Goal: Task Accomplishment & Management: Use online tool/utility

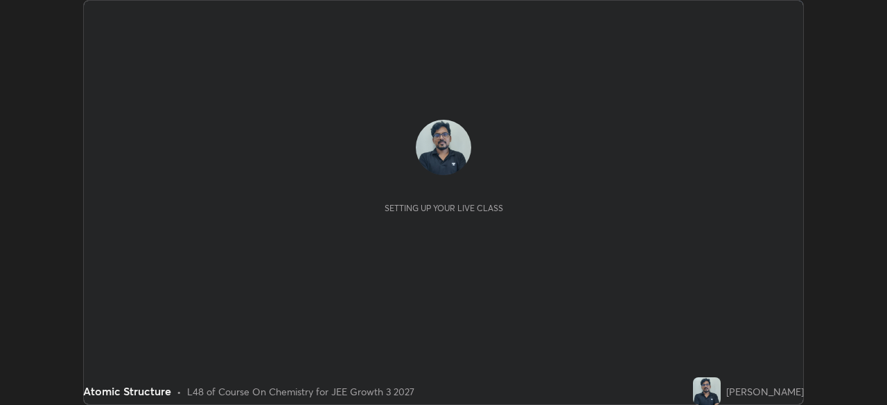
scroll to position [405, 886]
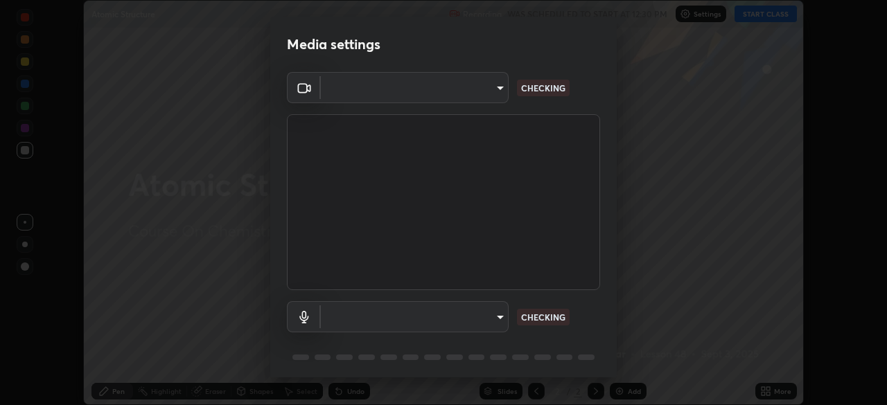
type input "00cb52ea7dbc067a4e9eba70c986ec13a5c87d59f38709f4e6374cce52915b34"
type input "c7b1e21b059f6b68da596fd68e3a8216845d0791b90de5158dbf1986436616d6"
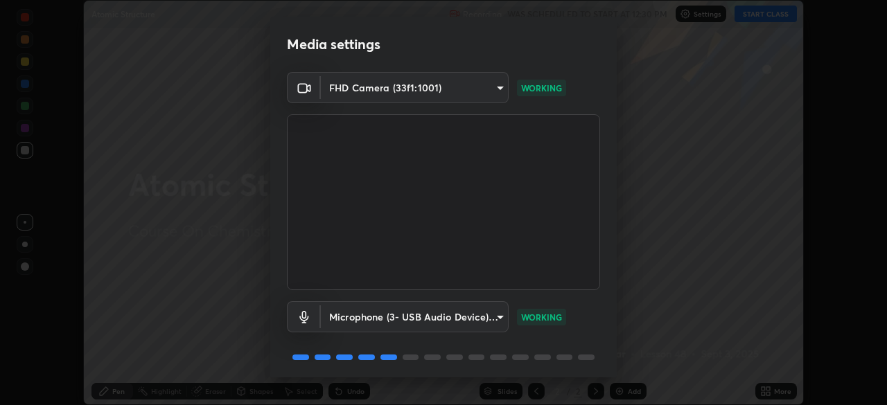
scroll to position [49, 0]
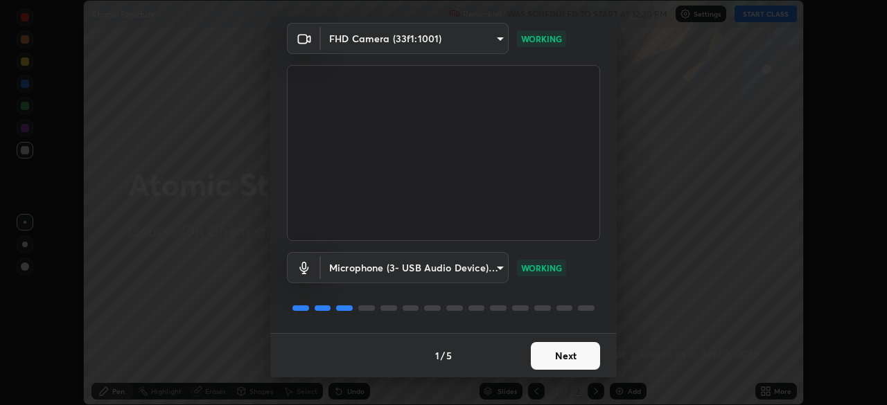
click at [561, 352] on button "Next" at bounding box center [565, 356] width 69 height 28
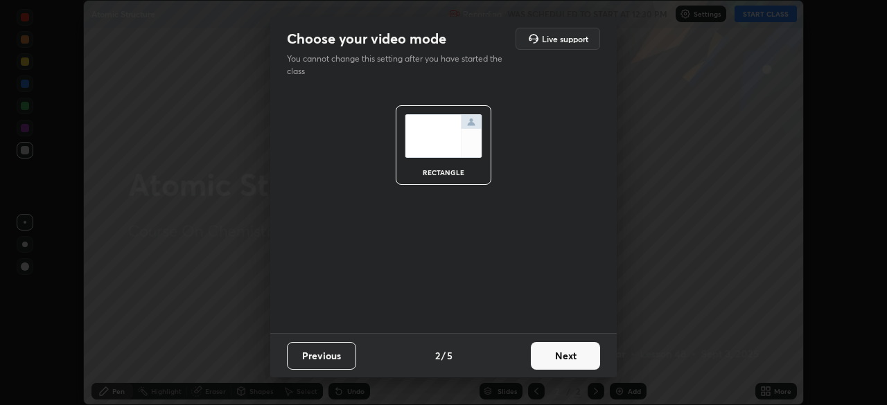
click at [562, 355] on button "Next" at bounding box center [565, 356] width 69 height 28
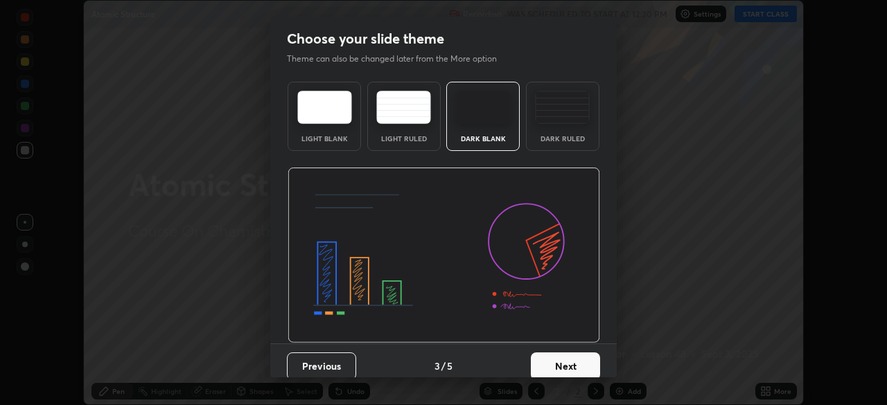
click at [564, 353] on button "Next" at bounding box center [565, 367] width 69 height 28
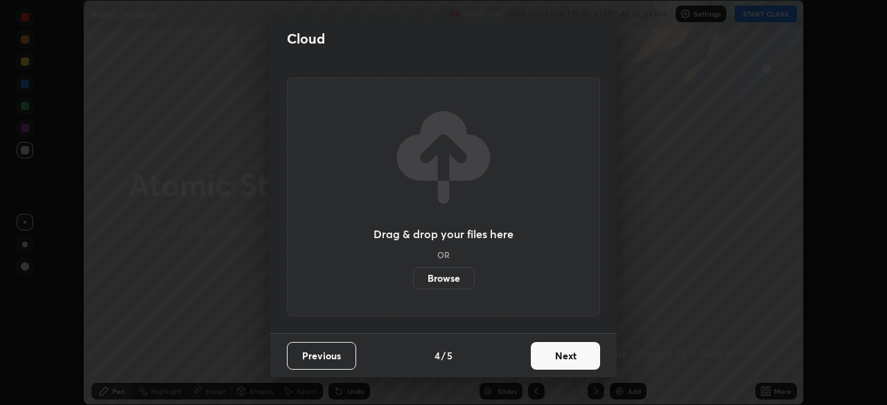
click at [568, 355] on button "Next" at bounding box center [565, 356] width 69 height 28
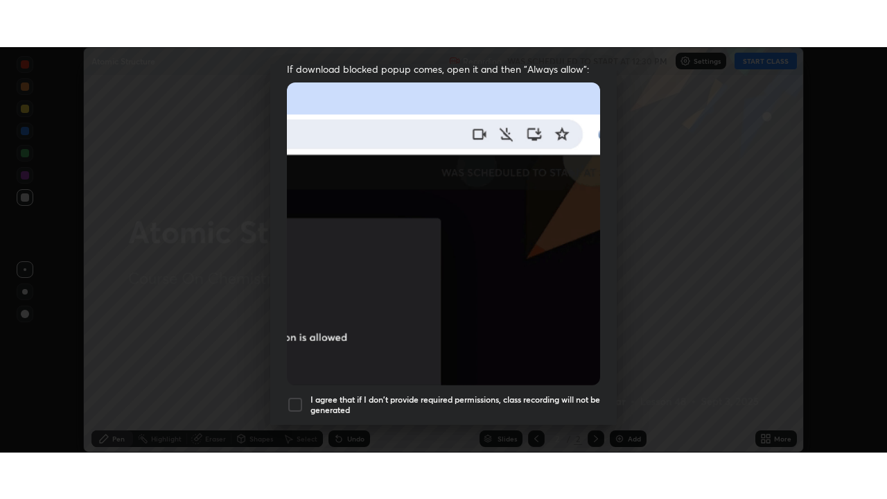
scroll to position [332, 0]
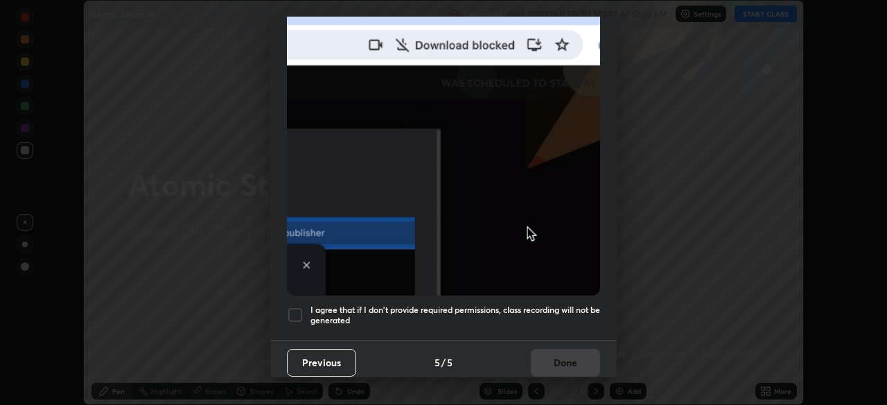
click at [290, 307] on div at bounding box center [295, 315] width 17 height 17
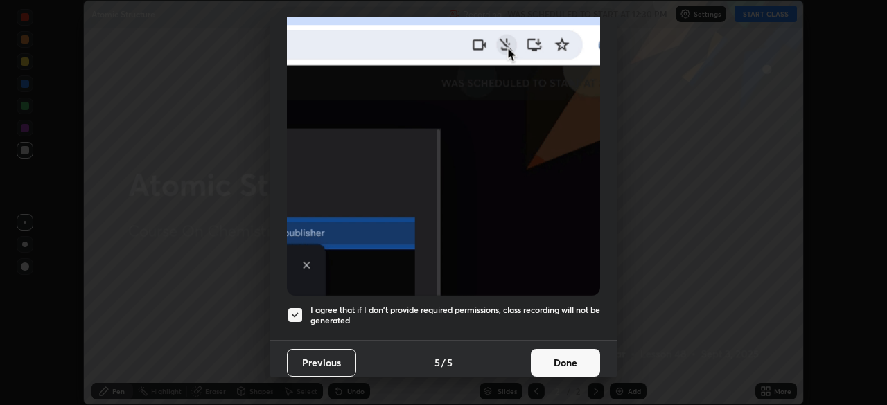
click at [560, 351] on button "Done" at bounding box center [565, 363] width 69 height 28
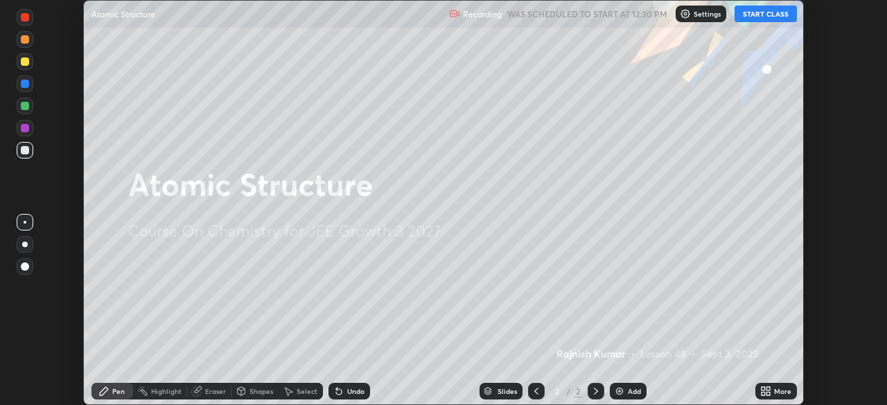
click at [775, 12] on button "START CLASS" at bounding box center [765, 14] width 62 height 17
click at [762, 389] on icon at bounding box center [763, 388] width 3 height 3
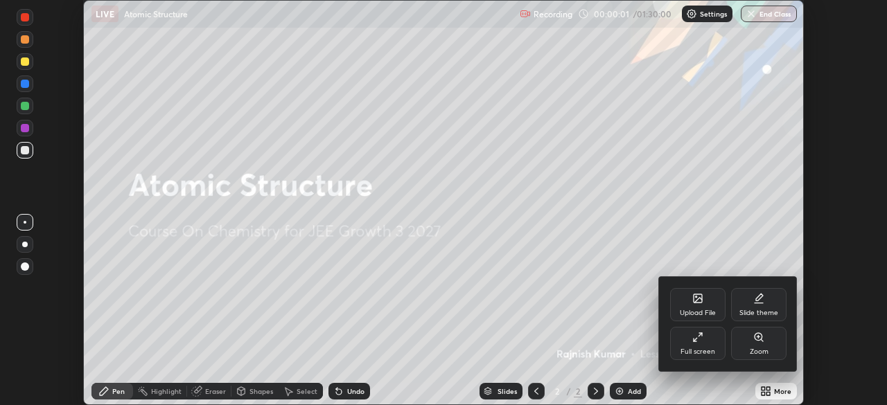
click at [701, 339] on icon at bounding box center [697, 337] width 11 height 11
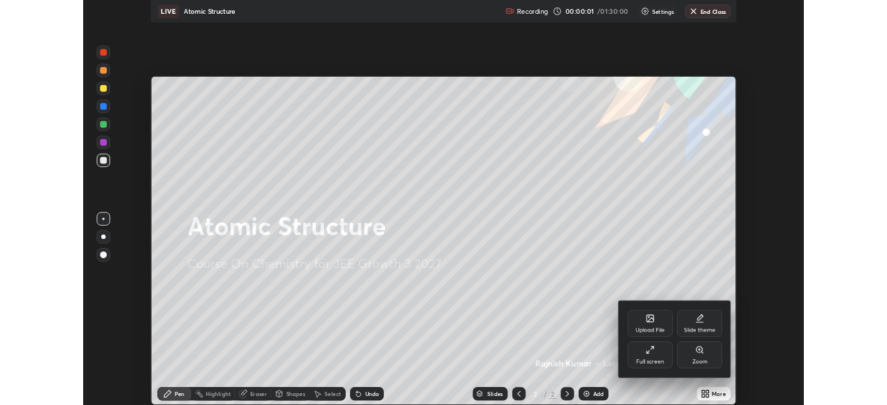
scroll to position [499, 887]
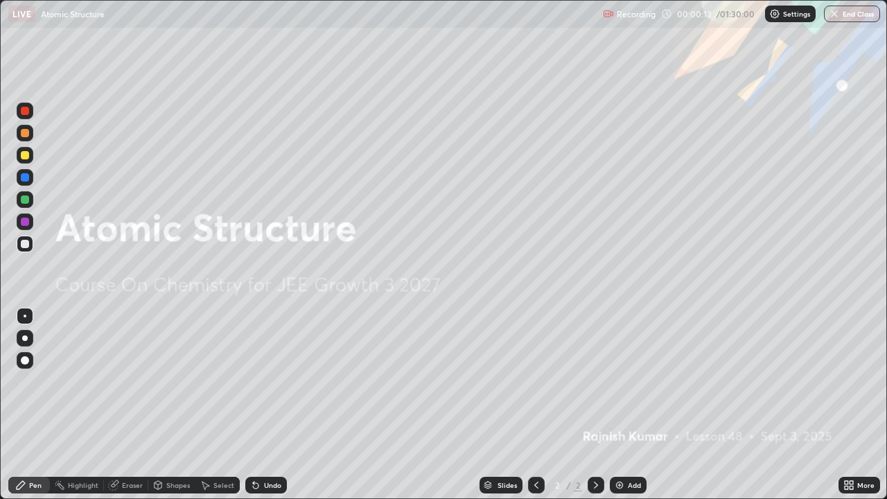
click at [619, 405] on img at bounding box center [619, 484] width 11 height 11
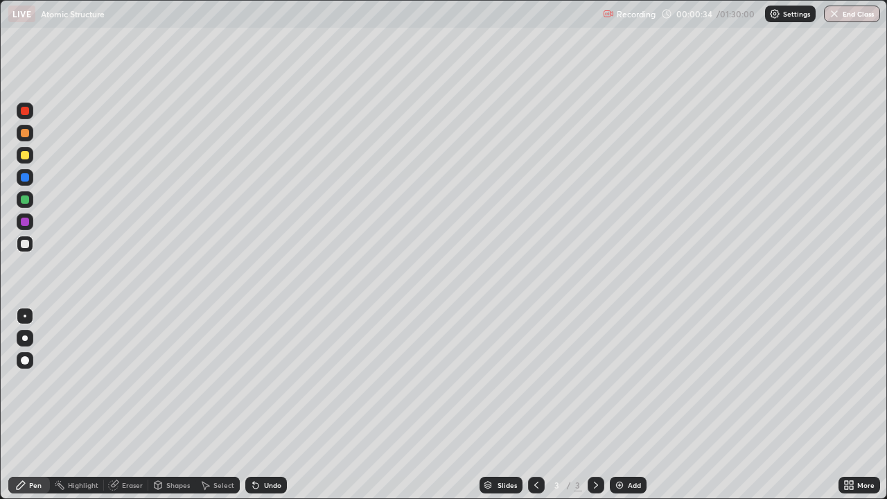
click at [26, 157] on div at bounding box center [25, 155] width 8 height 8
click at [24, 358] on div at bounding box center [25, 360] width 8 height 8
click at [266, 405] on div "Undo" at bounding box center [266, 485] width 42 height 17
click at [254, 405] on icon at bounding box center [256, 486] width 6 height 6
click at [127, 405] on div "Eraser" at bounding box center [132, 485] width 21 height 7
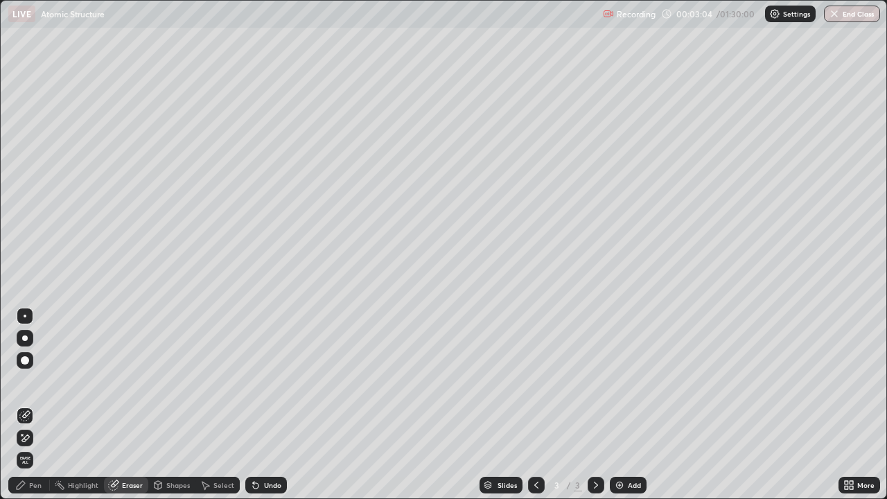
click at [39, 405] on div "Pen" at bounding box center [35, 485] width 12 height 7
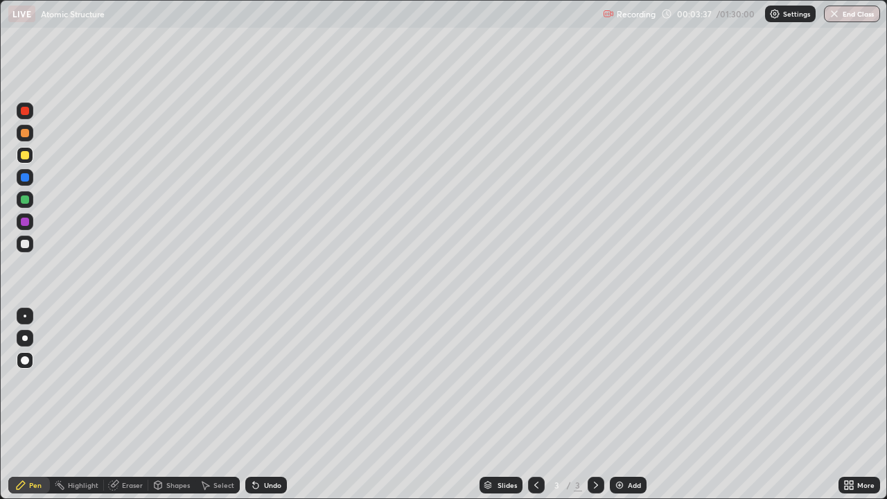
click at [23, 224] on div at bounding box center [25, 222] width 8 height 8
click at [28, 245] on div at bounding box center [25, 244] width 8 height 8
click at [630, 405] on div "Add" at bounding box center [634, 485] width 13 height 7
click at [26, 245] on div at bounding box center [25, 244] width 8 height 8
click at [272, 405] on div "Undo" at bounding box center [272, 485] width 17 height 7
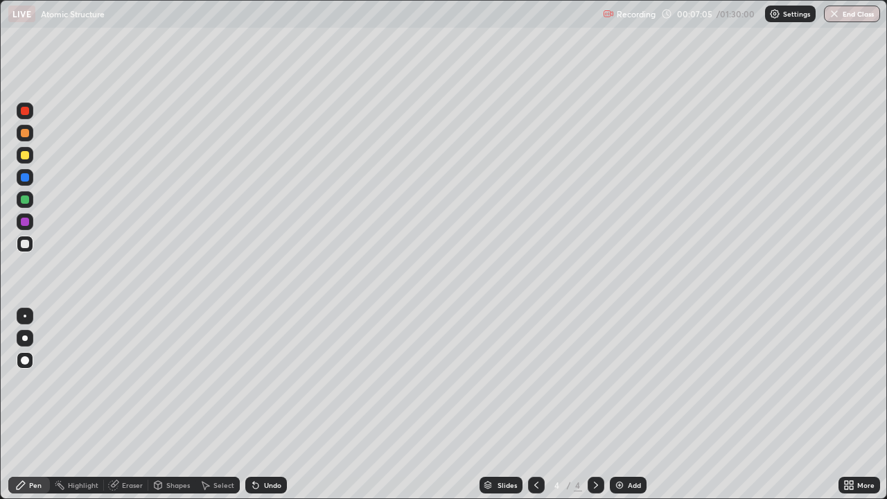
click at [268, 405] on div "Undo" at bounding box center [272, 485] width 17 height 7
click at [273, 405] on div "Undo" at bounding box center [272, 485] width 17 height 7
click at [209, 405] on icon at bounding box center [205, 484] width 11 height 11
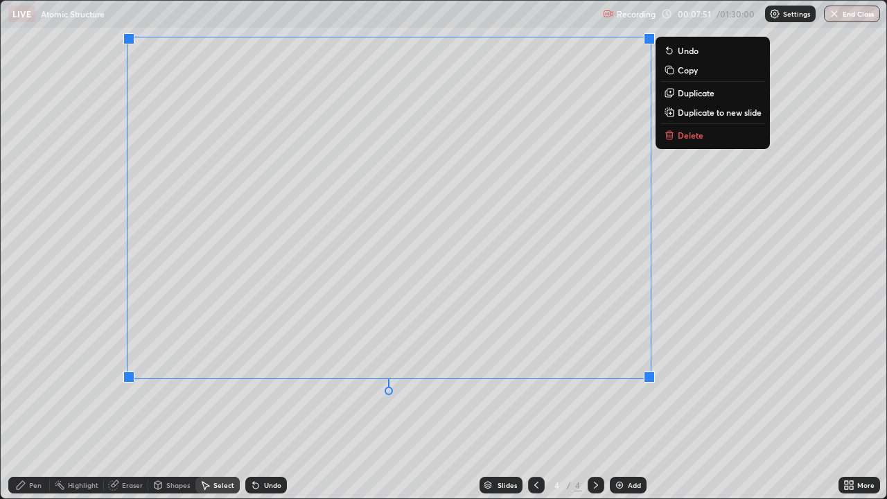
click at [698, 405] on div "0 ° Undo Copy Duplicate Duplicate to new slide Delete" at bounding box center [444, 250] width 886 height 498
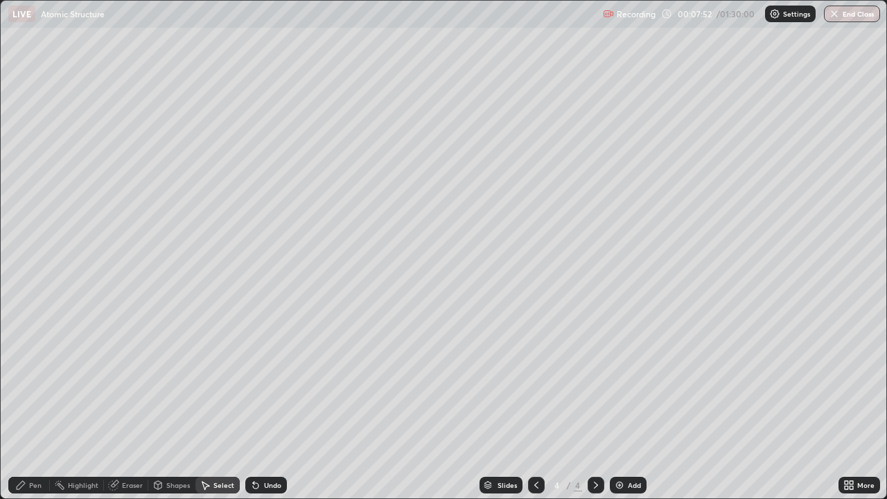
click at [42, 405] on div "Pen" at bounding box center [29, 485] width 42 height 17
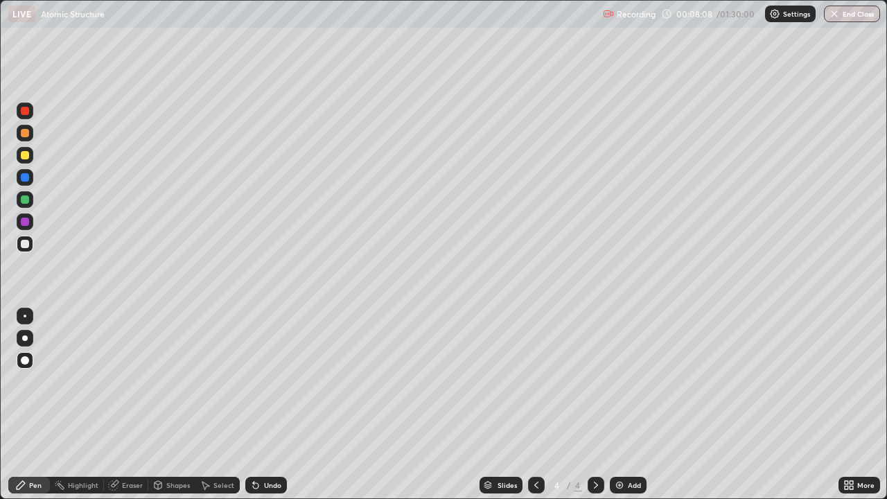
click at [24, 222] on div at bounding box center [25, 222] width 8 height 8
click at [170, 405] on div "Shapes" at bounding box center [171, 485] width 47 height 17
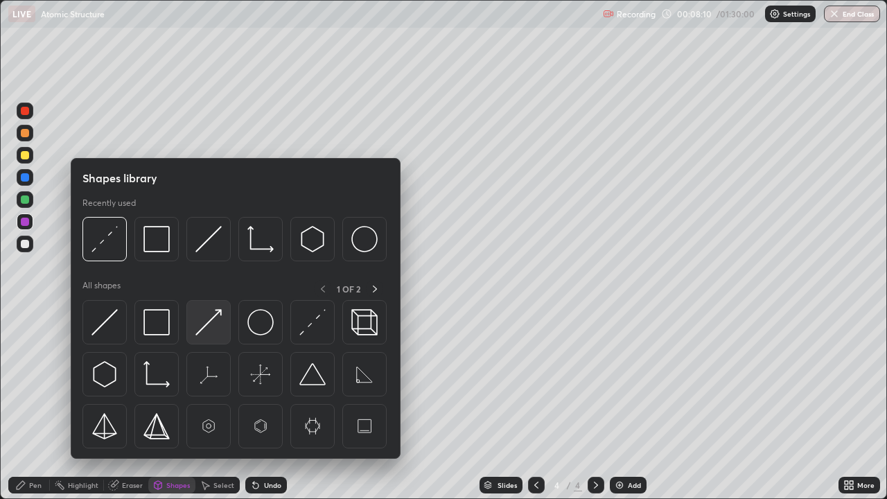
click at [210, 328] on img at bounding box center [208, 322] width 26 height 26
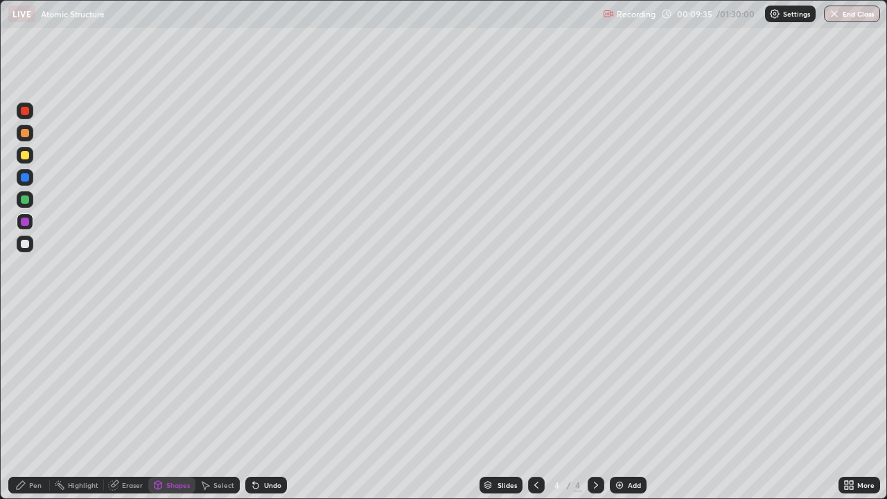
click at [24, 154] on div at bounding box center [25, 155] width 8 height 8
click at [255, 405] on icon at bounding box center [256, 486] width 6 height 6
click at [31, 405] on div "Pen" at bounding box center [35, 485] width 12 height 7
click at [24, 245] on div at bounding box center [25, 244] width 8 height 8
click at [27, 157] on div at bounding box center [25, 155] width 8 height 8
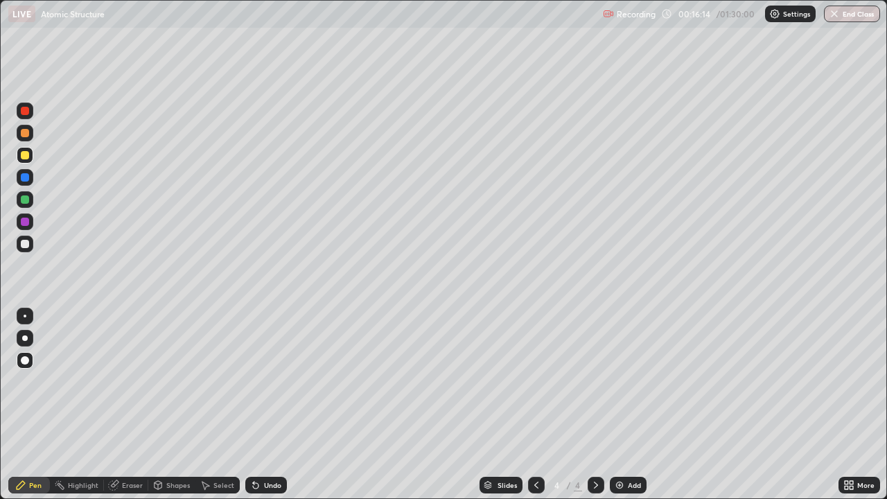
click at [633, 405] on div "Add" at bounding box center [628, 485] width 37 height 17
click at [30, 244] on div at bounding box center [25, 244] width 17 height 17
click at [28, 198] on div at bounding box center [25, 199] width 8 height 8
click at [24, 134] on div at bounding box center [25, 133] width 8 height 8
click at [845, 405] on icon at bounding box center [846, 482] width 3 height 3
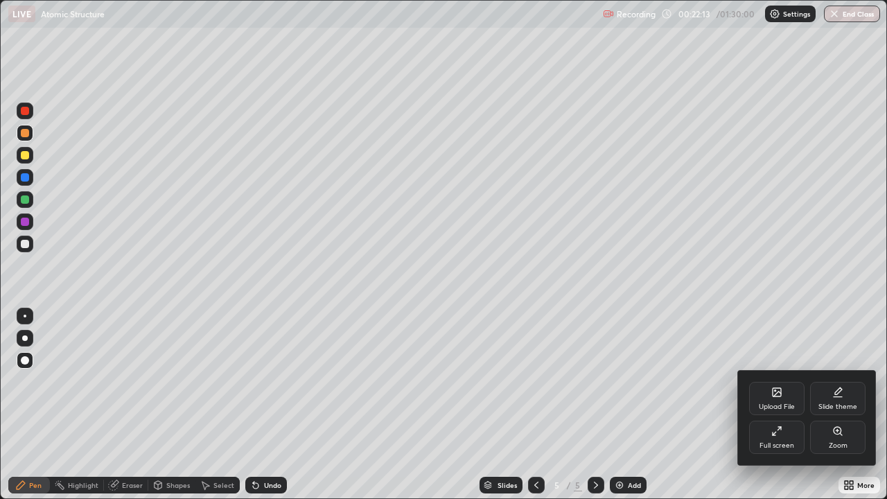
click at [778, 398] on div "Upload File" at bounding box center [776, 398] width 55 height 33
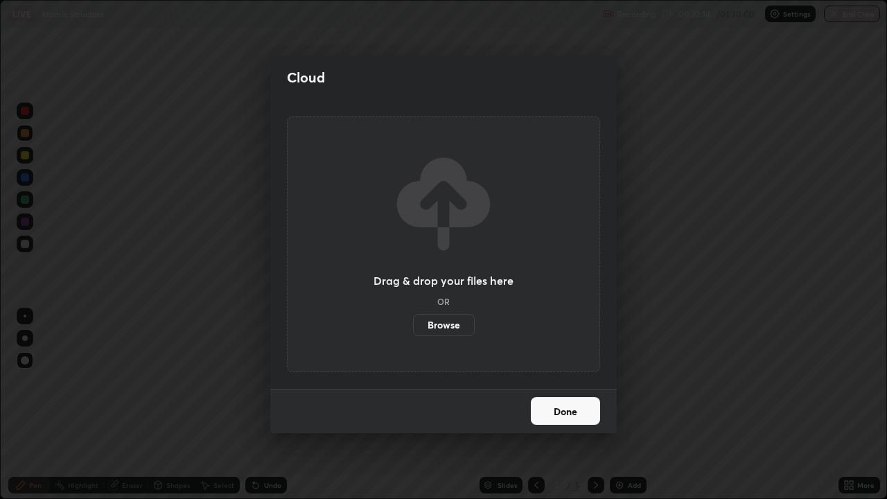
click at [448, 325] on label "Browse" at bounding box center [444, 325] width 62 height 22
click at [413, 325] on input "Browse" at bounding box center [413, 325] width 0 height 22
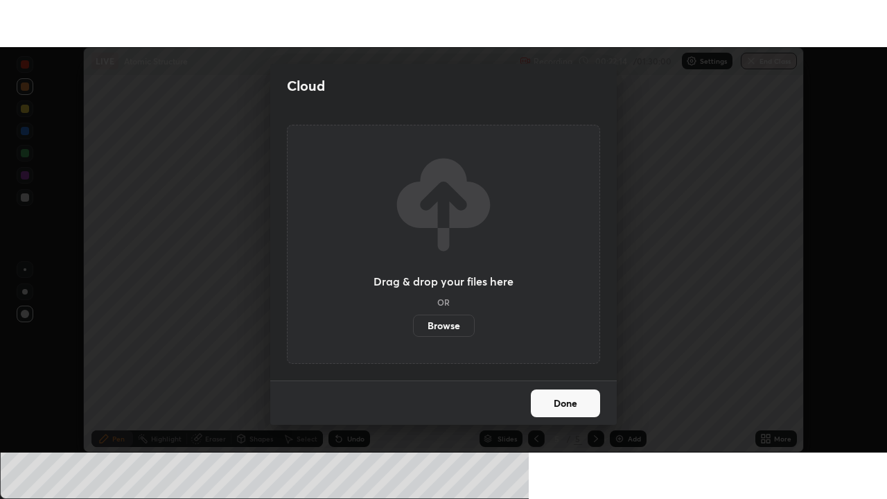
scroll to position [68885, 68404]
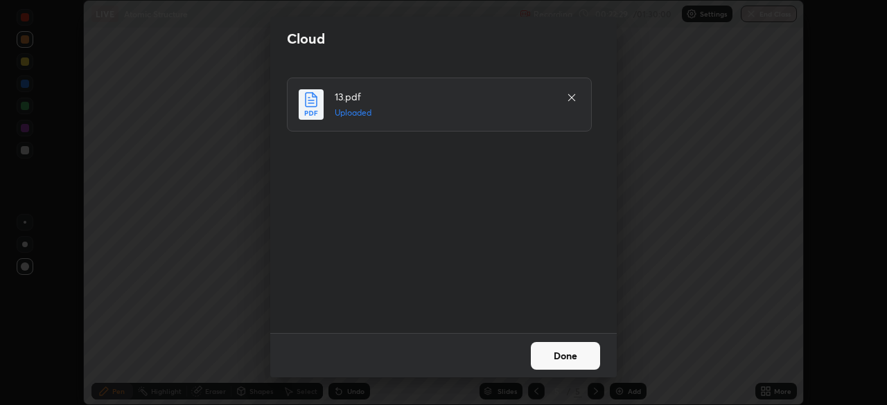
click at [580, 356] on button "Done" at bounding box center [565, 356] width 69 height 28
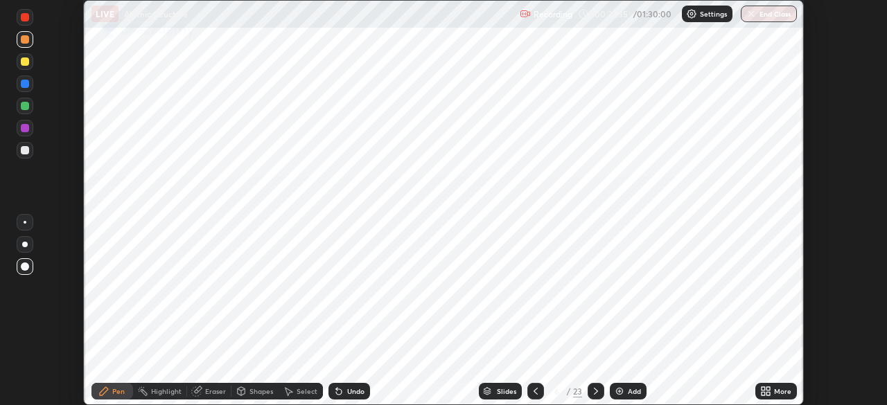
click at [762, 389] on icon at bounding box center [763, 388] width 3 height 3
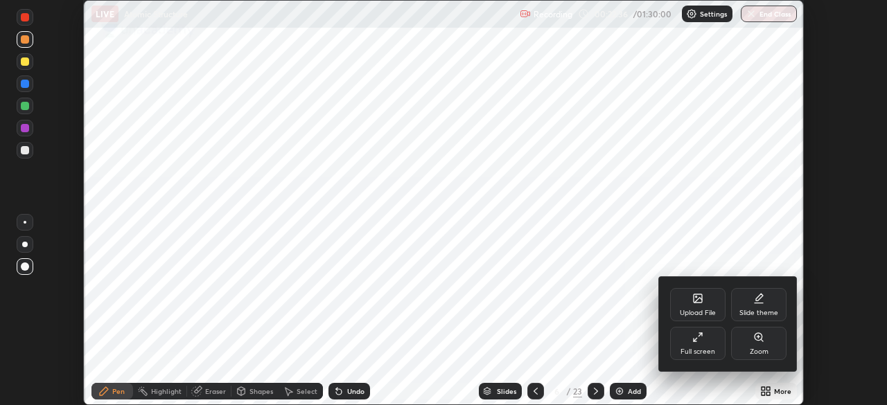
click at [704, 346] on div "Full screen" at bounding box center [697, 343] width 55 height 33
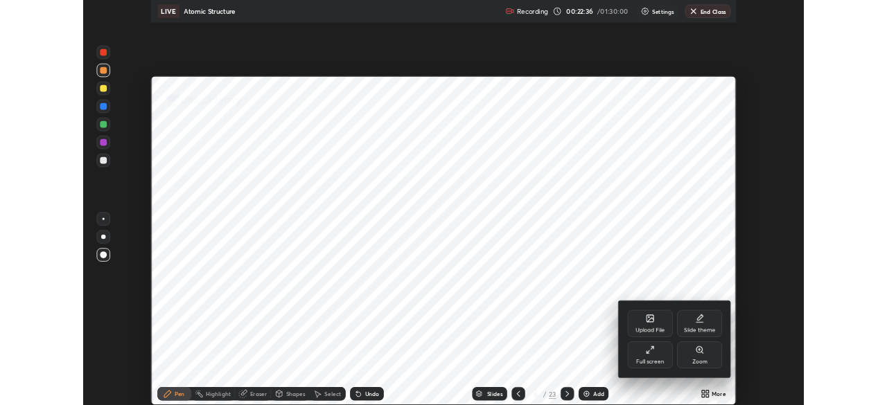
scroll to position [499, 887]
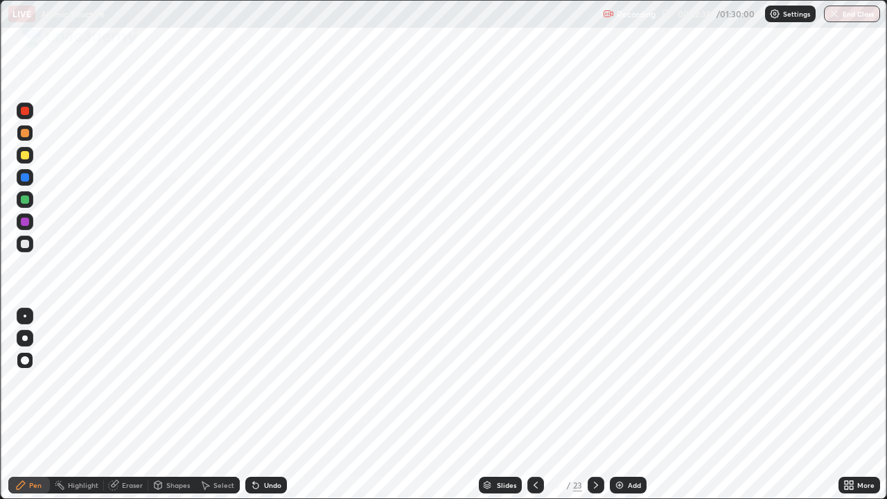
click at [596, 405] on icon at bounding box center [596, 485] width 4 height 7
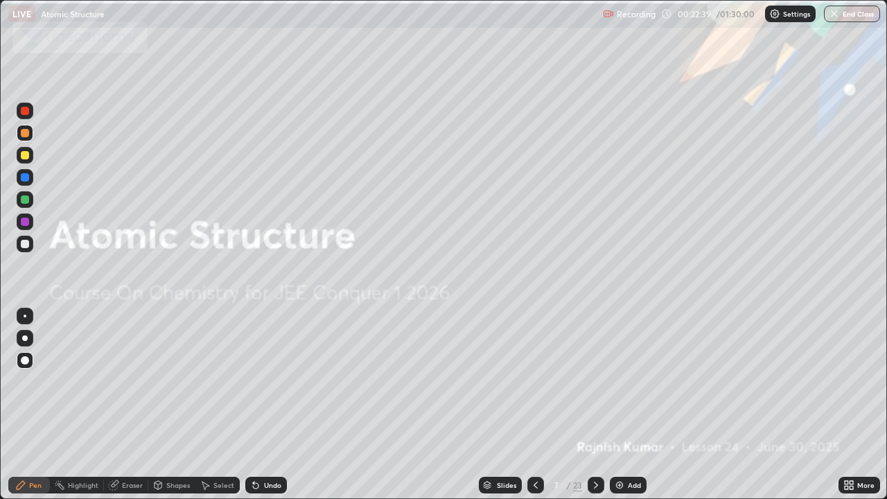
click at [596, 405] on div at bounding box center [596, 485] width 17 height 28
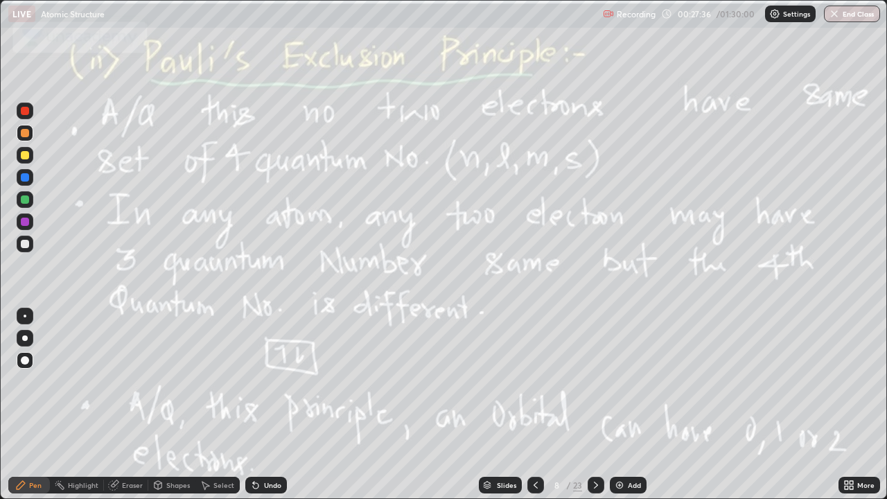
click at [24, 161] on div at bounding box center [25, 155] width 17 height 17
click at [597, 405] on icon at bounding box center [595, 484] width 11 height 11
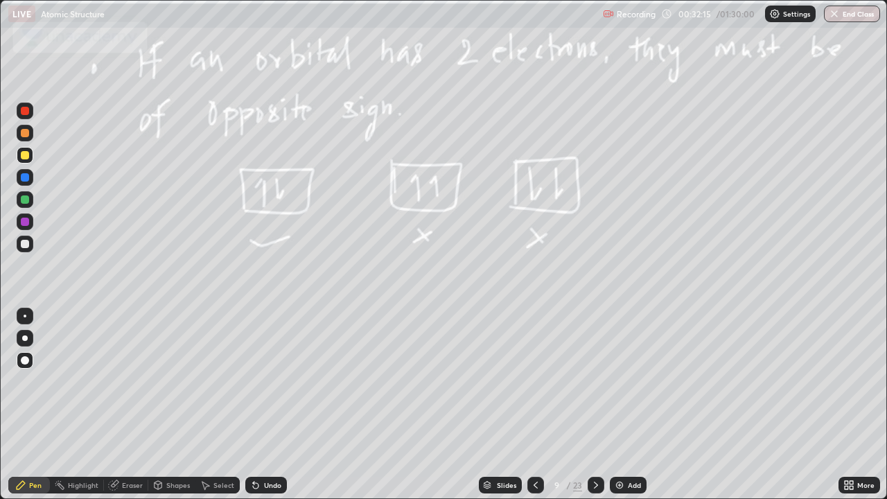
click at [595, 405] on icon at bounding box center [595, 484] width 11 height 11
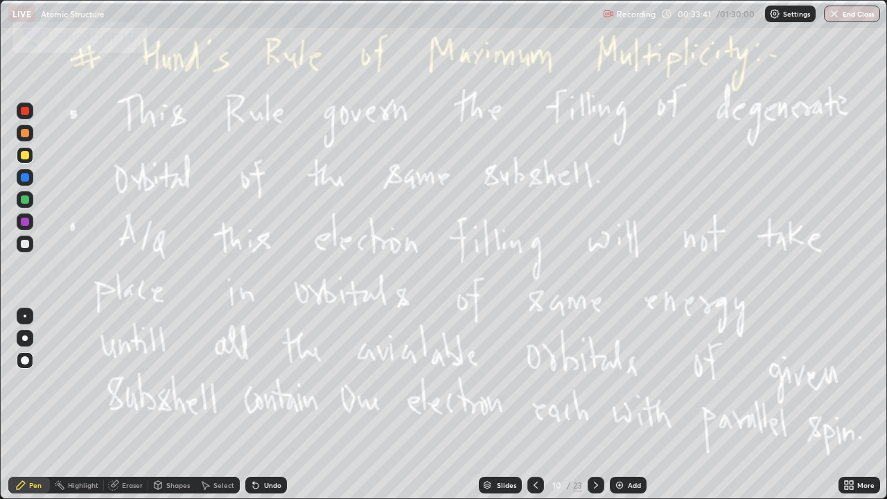
click at [597, 405] on icon at bounding box center [595, 484] width 11 height 11
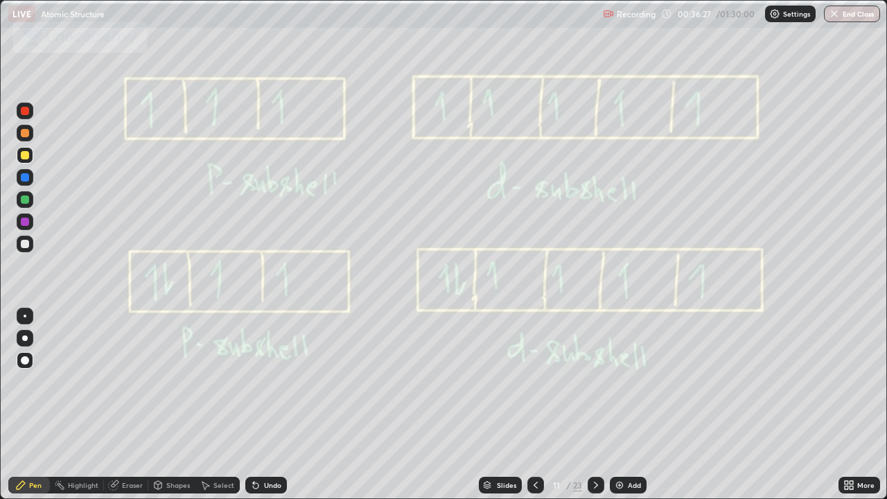
click at [534, 405] on icon at bounding box center [535, 484] width 11 height 11
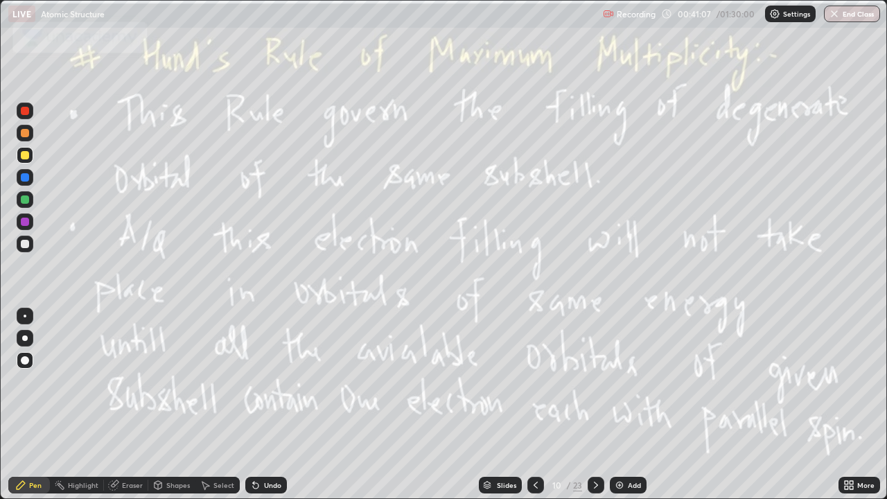
click at [595, 405] on icon at bounding box center [596, 485] width 4 height 7
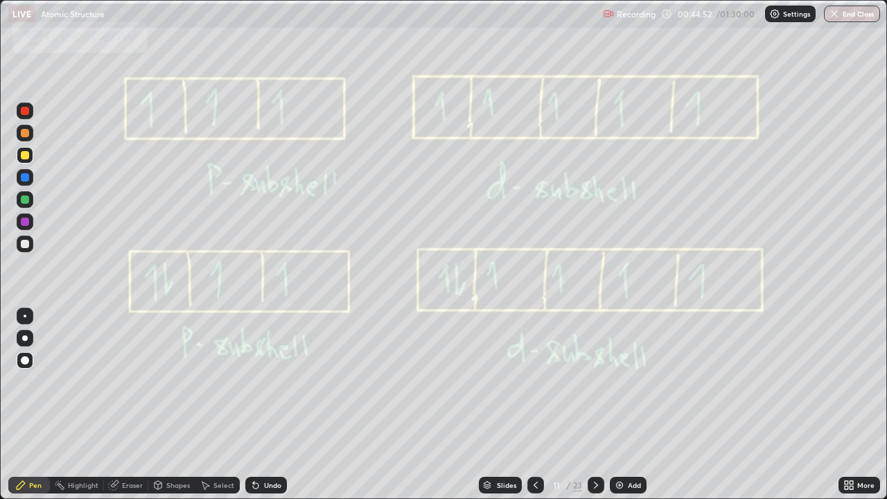
click at [595, 405] on icon at bounding box center [595, 484] width 11 height 11
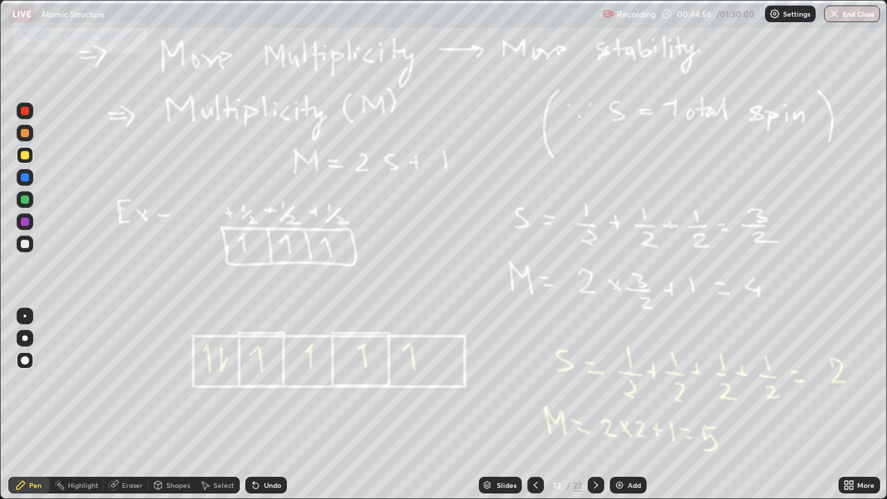
click at [594, 405] on icon at bounding box center [596, 485] width 4 height 7
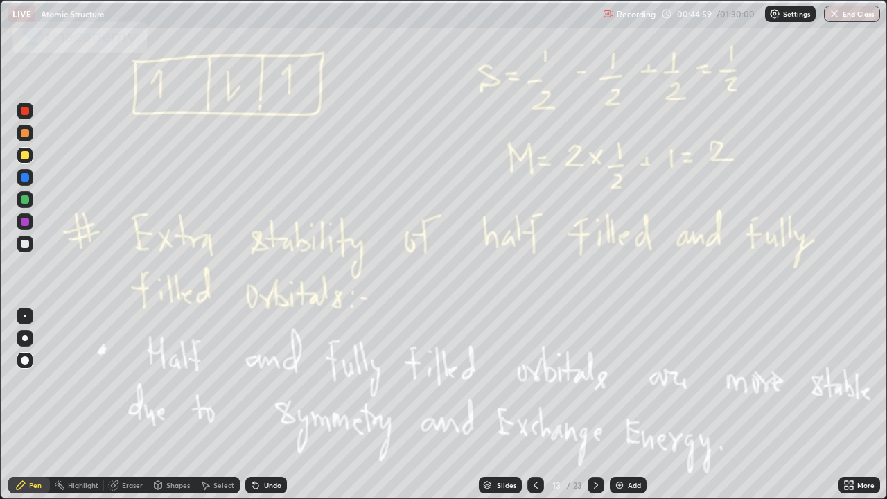
click at [534, 405] on icon at bounding box center [535, 484] width 11 height 11
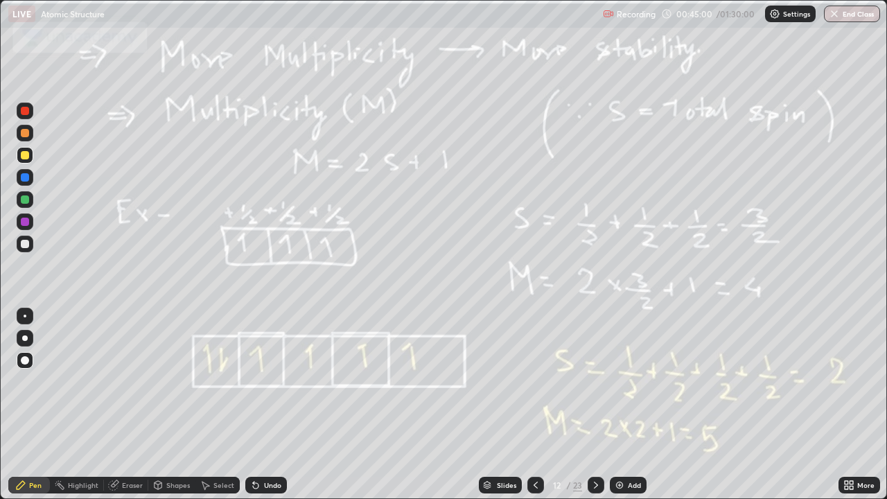
click at [534, 405] on icon at bounding box center [535, 484] width 11 height 11
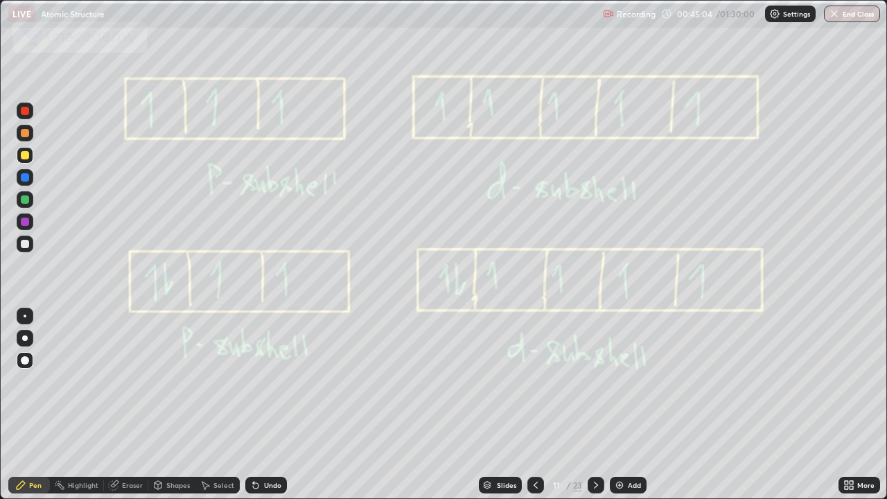
click at [591, 405] on div at bounding box center [596, 485] width 17 height 17
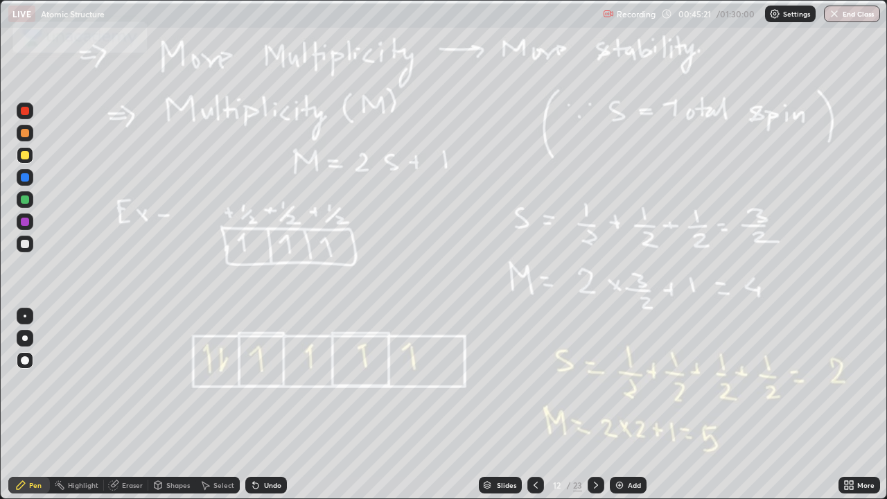
click at [530, 405] on div at bounding box center [535, 485] width 17 height 17
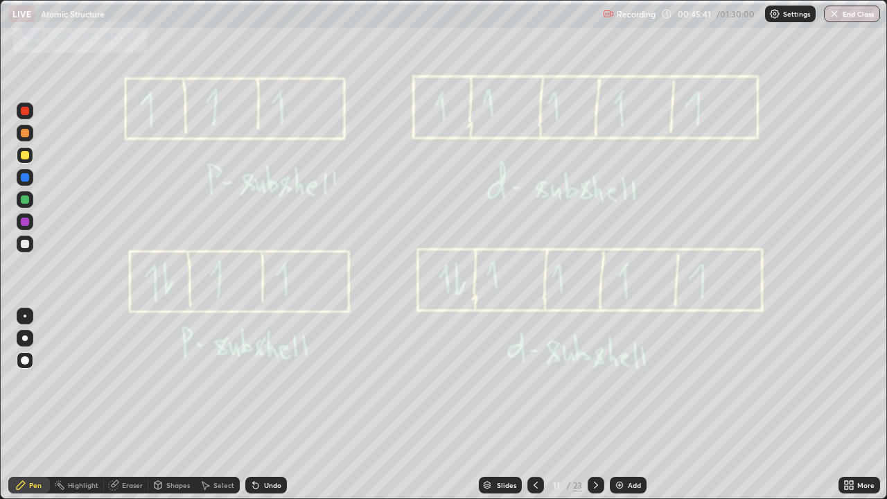
click at [601, 405] on div at bounding box center [596, 485] width 17 height 17
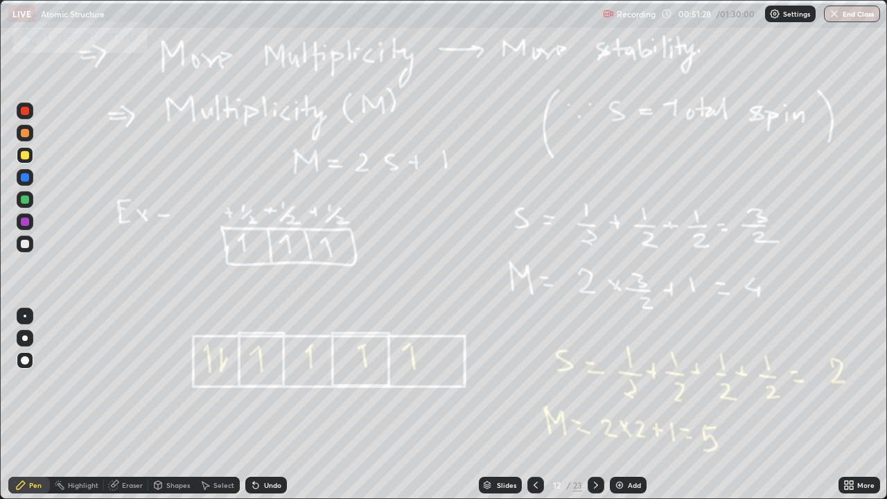
click at [211, 405] on div "Select" at bounding box center [217, 485] width 44 height 17
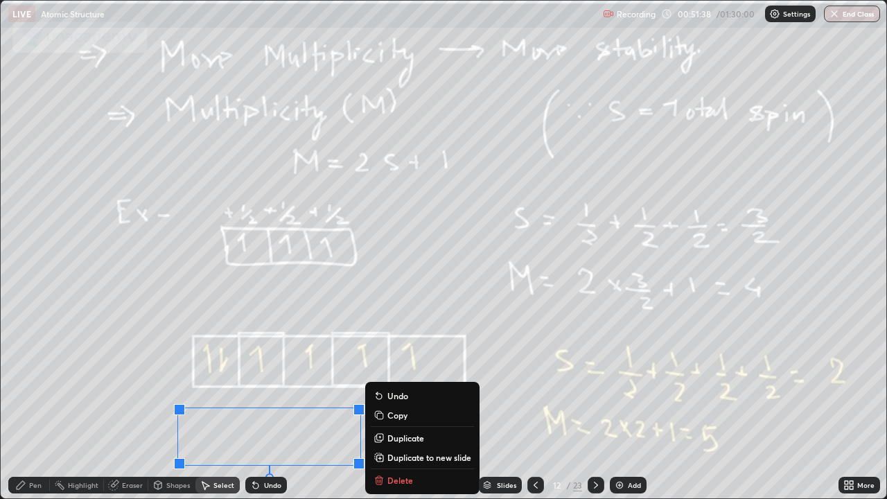
click at [389, 405] on div "Slides 12 / 23 Add" at bounding box center [563, 485] width 552 height 28
click at [384, 405] on div "Slides 12 / 23 Add" at bounding box center [563, 485] width 552 height 28
click at [382, 405] on div "Slides 12 / 23 Add" at bounding box center [563, 485] width 552 height 28
click at [137, 405] on div "0 ° Undo Copy Duplicate Duplicate to new slide Delete" at bounding box center [444, 250] width 886 height 498
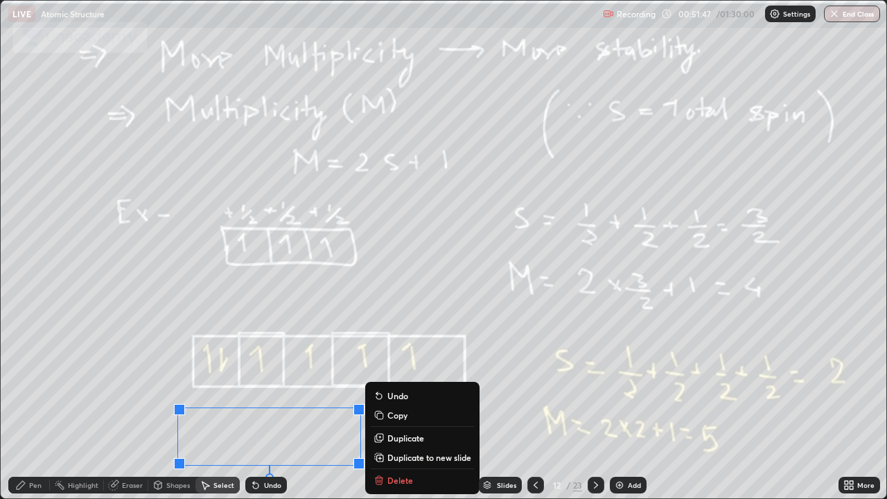
click at [392, 405] on div "Slides 12 / 23 Add" at bounding box center [563, 485] width 552 height 28
click at [264, 405] on div "Undo" at bounding box center [272, 485] width 17 height 7
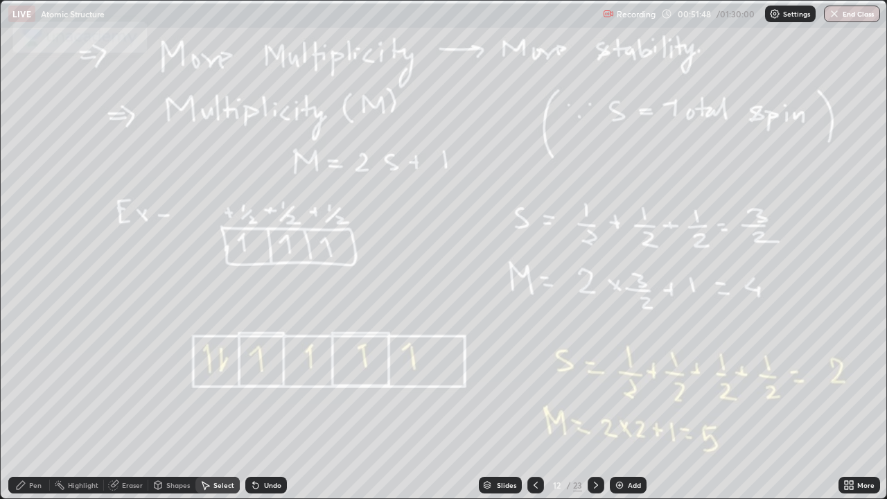
click at [259, 405] on div "Undo" at bounding box center [266, 485] width 42 height 17
click at [258, 405] on icon at bounding box center [255, 484] width 11 height 11
click at [259, 405] on div "Undo" at bounding box center [266, 485] width 42 height 17
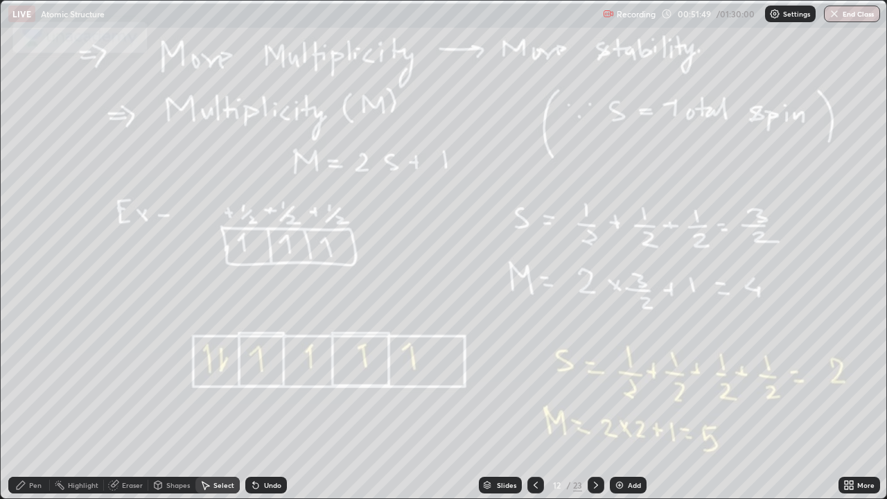
click at [262, 405] on div "Undo" at bounding box center [266, 485] width 42 height 17
click at [263, 405] on div "Undo" at bounding box center [266, 485] width 42 height 17
click at [265, 405] on div "Undo" at bounding box center [266, 485] width 42 height 17
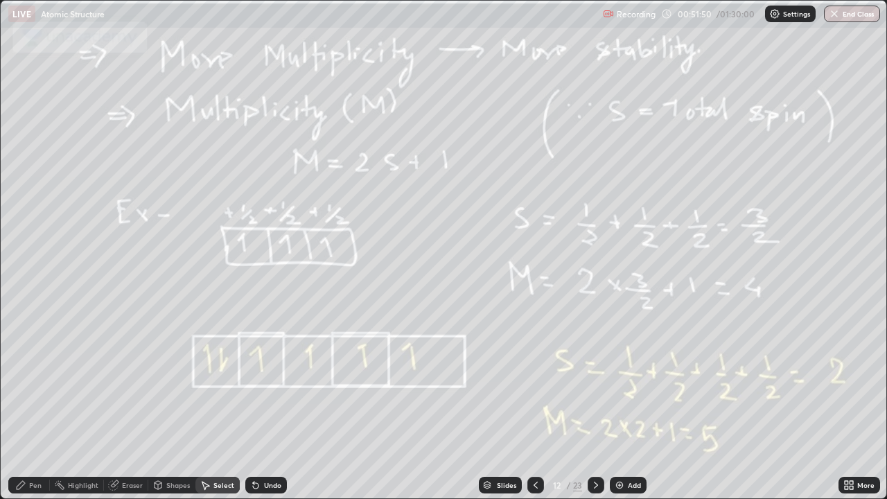
click at [265, 405] on div "Undo" at bounding box center [266, 485] width 42 height 17
click at [267, 405] on div "Undo" at bounding box center [266, 485] width 42 height 17
click at [268, 405] on div "Undo" at bounding box center [266, 485] width 42 height 17
click at [266, 405] on div "Undo" at bounding box center [266, 485] width 42 height 17
click at [270, 405] on div "Undo" at bounding box center [266, 485] width 42 height 17
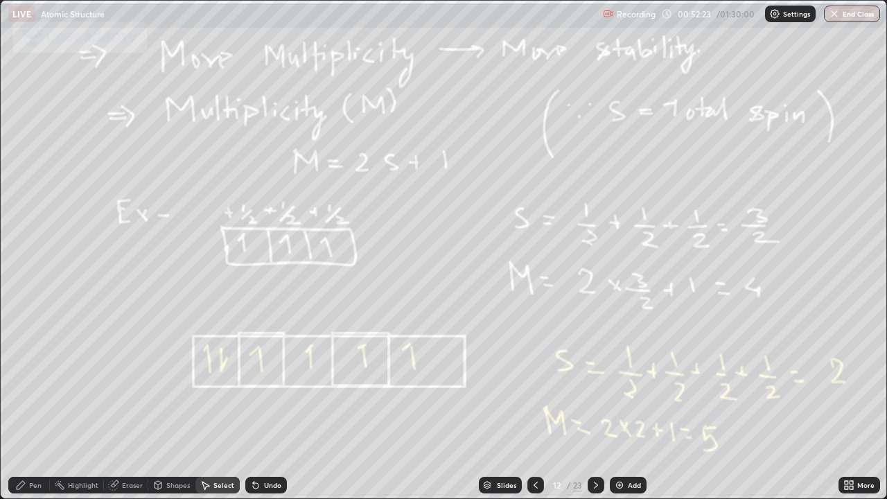
click at [592, 405] on icon at bounding box center [595, 484] width 11 height 11
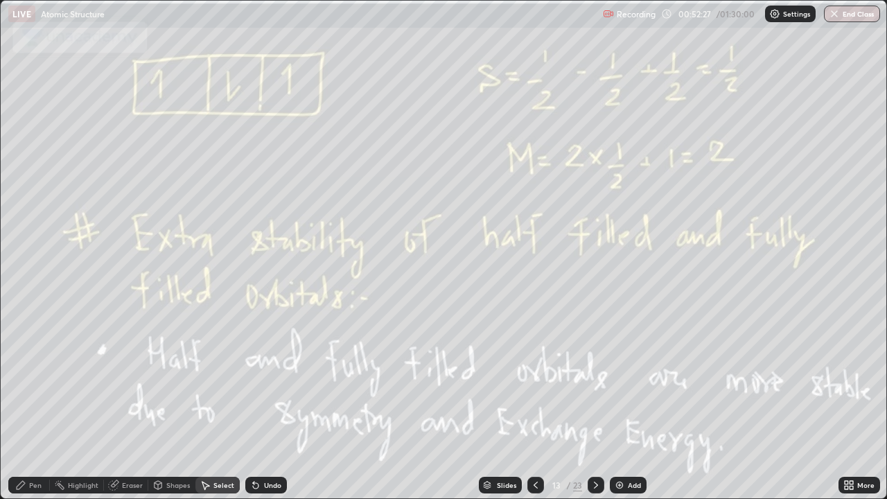
click at [534, 405] on icon at bounding box center [535, 484] width 11 height 11
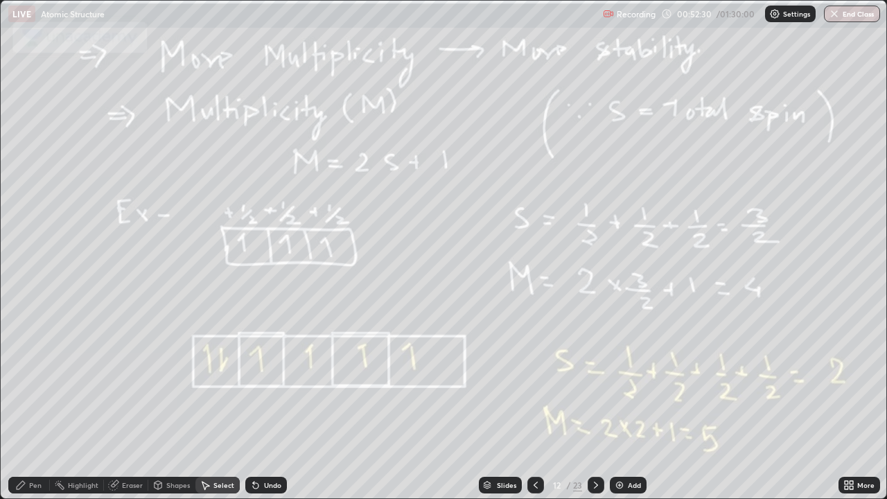
click at [624, 405] on img at bounding box center [619, 484] width 11 height 11
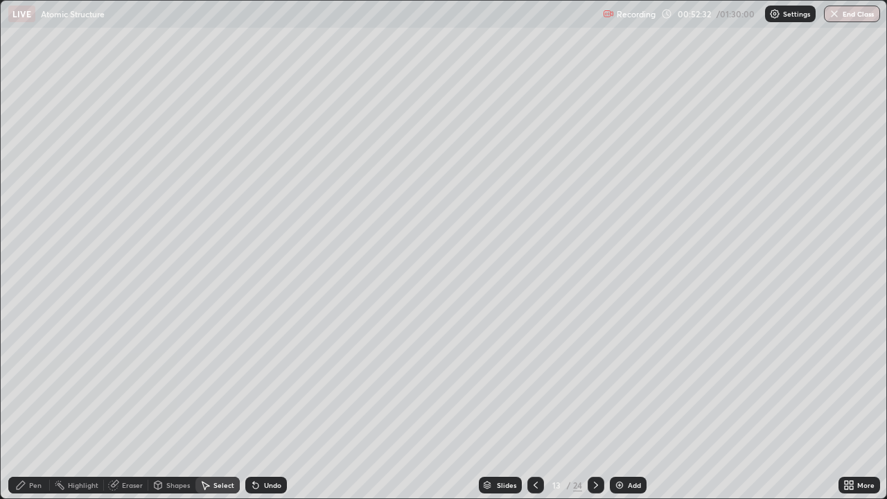
click at [31, 405] on div "Pen" at bounding box center [35, 485] width 12 height 7
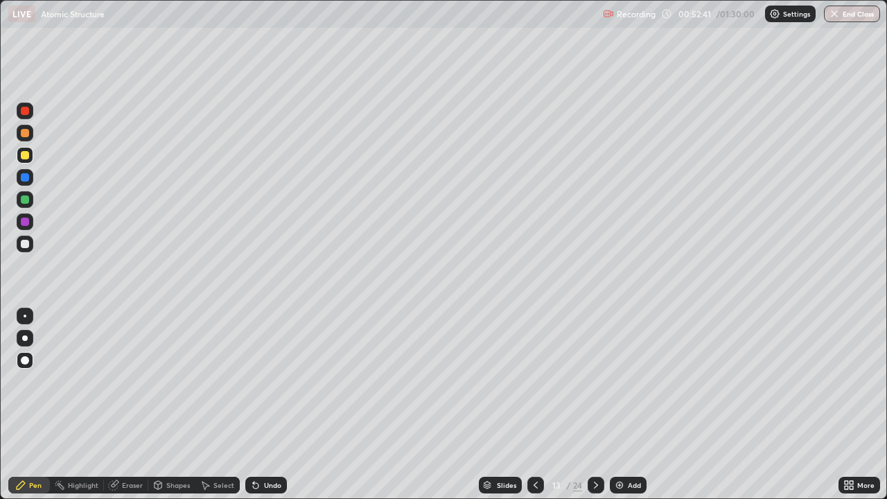
click at [595, 405] on icon at bounding box center [595, 484] width 11 height 11
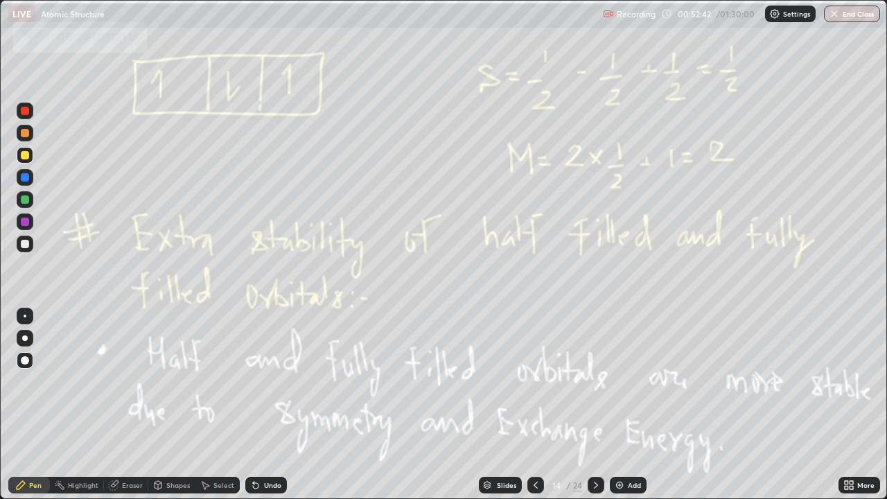
click at [588, 405] on div at bounding box center [596, 485] width 17 height 17
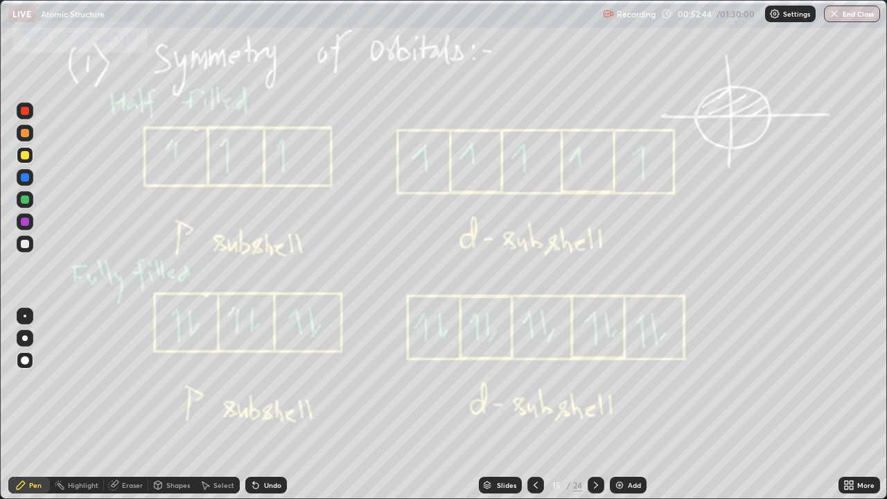
click at [595, 405] on icon at bounding box center [595, 484] width 11 height 11
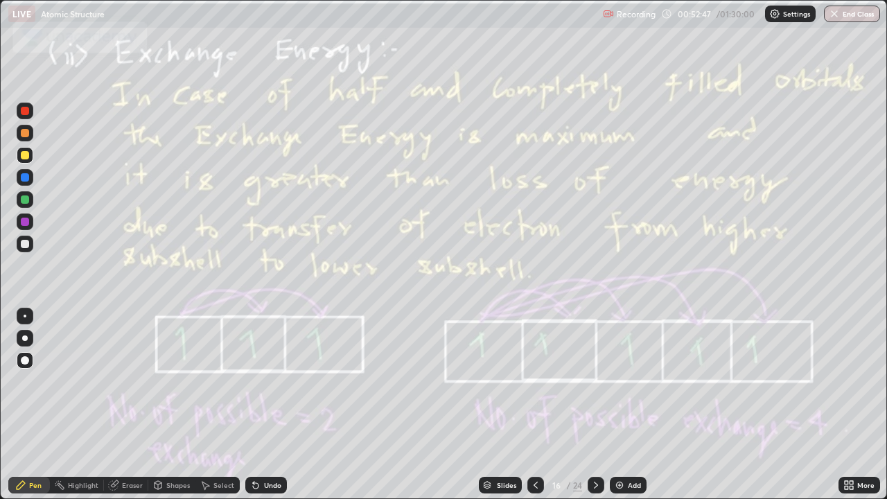
click at [534, 405] on icon at bounding box center [535, 484] width 11 height 11
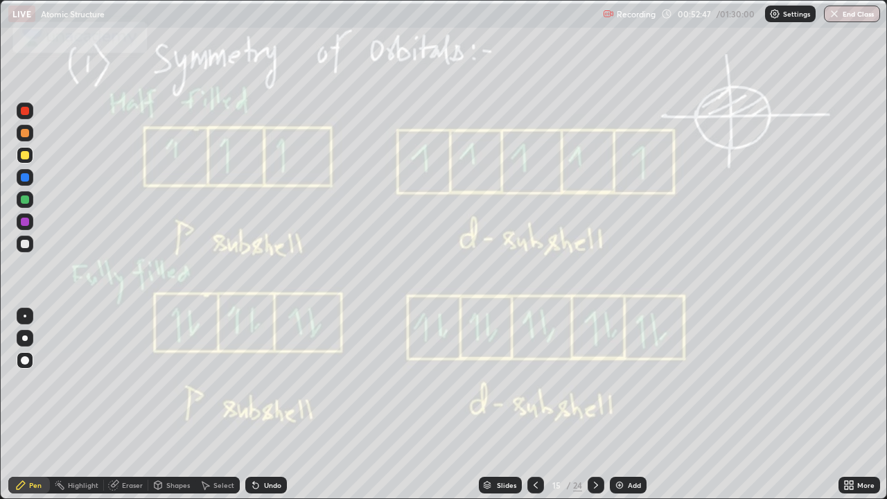
click at [532, 405] on icon at bounding box center [535, 484] width 11 height 11
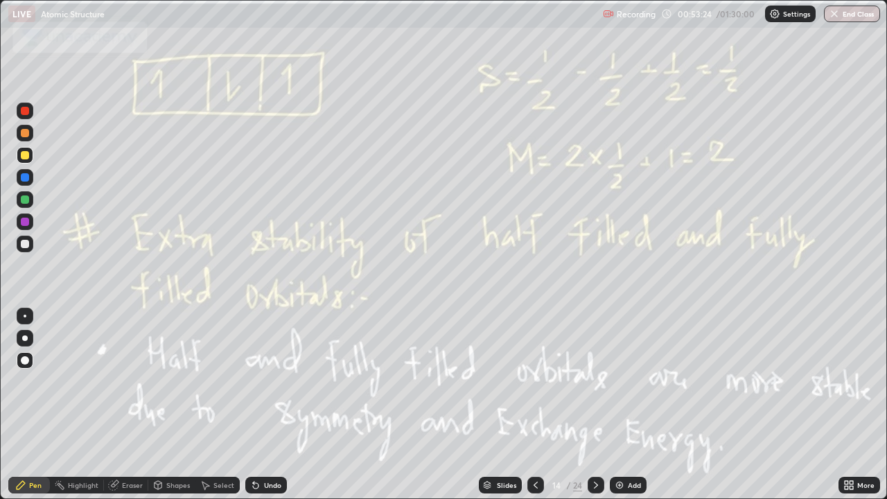
click at [26, 222] on div at bounding box center [25, 222] width 8 height 8
click at [591, 405] on div at bounding box center [596, 485] width 17 height 17
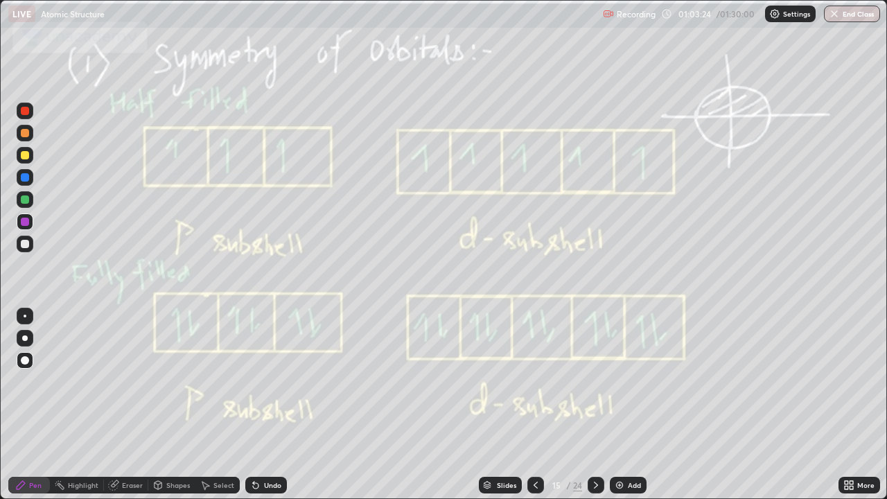
click at [595, 405] on icon at bounding box center [595, 484] width 11 height 11
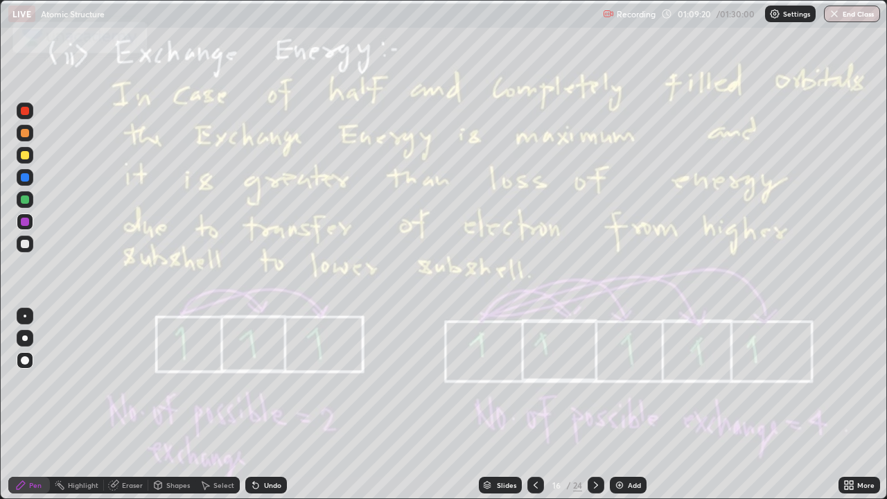
click at [595, 405] on icon at bounding box center [595, 484] width 11 height 11
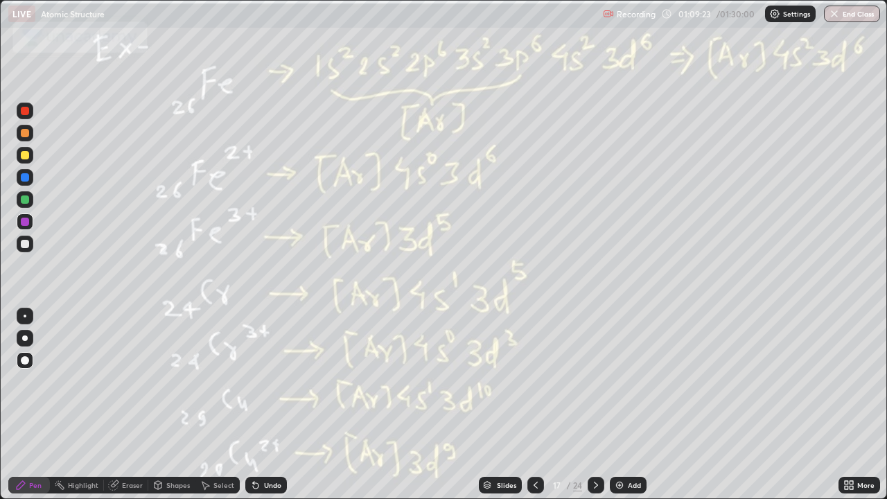
click at [536, 405] on icon at bounding box center [535, 484] width 11 height 11
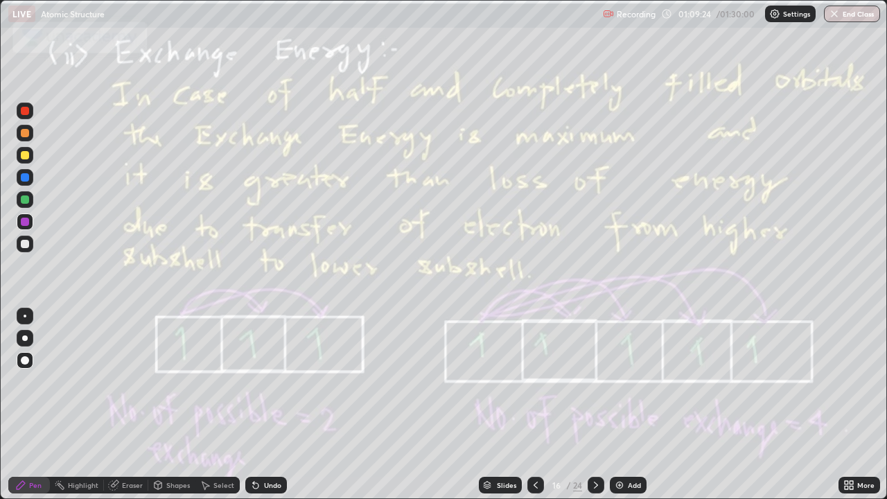
click at [628, 405] on div "Add" at bounding box center [634, 485] width 13 height 7
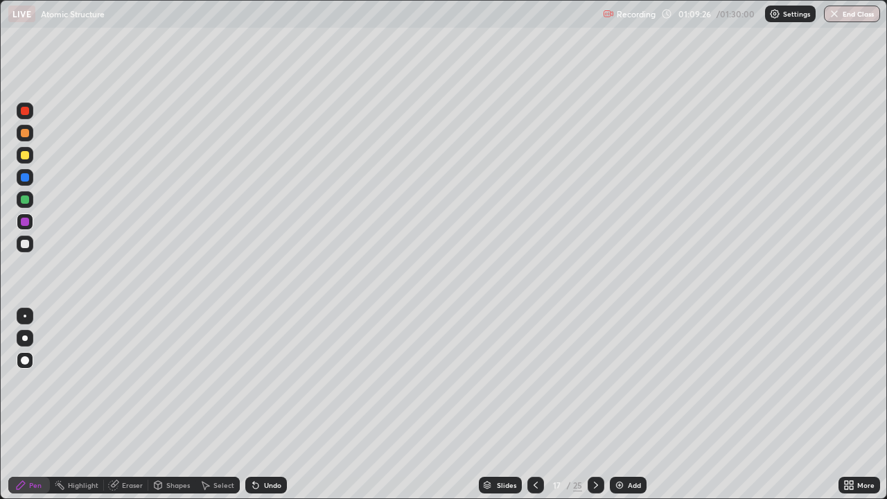
click at [27, 201] on div at bounding box center [25, 199] width 8 height 8
click at [186, 405] on div "Shapes" at bounding box center [178, 485] width 24 height 7
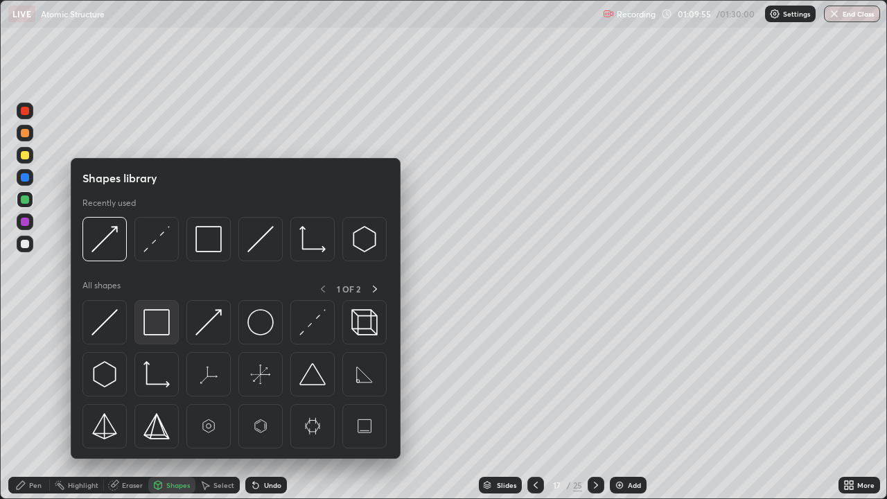
click at [157, 315] on img at bounding box center [156, 322] width 26 height 26
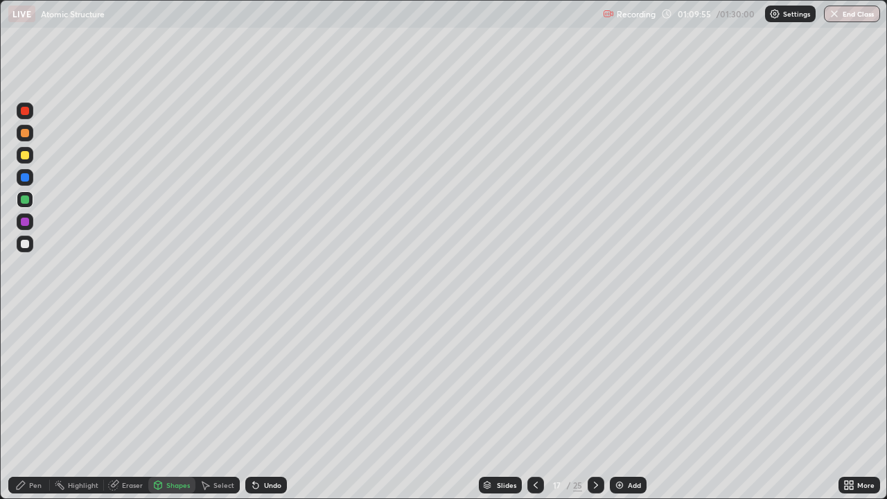
click at [24, 224] on div at bounding box center [25, 222] width 8 height 8
click at [38, 405] on div "Pen" at bounding box center [29, 485] width 42 height 17
click at [28, 202] on div at bounding box center [25, 199] width 8 height 8
click at [30, 240] on div at bounding box center [25, 244] width 17 height 17
click at [281, 405] on div "Undo" at bounding box center [266, 485] width 42 height 17
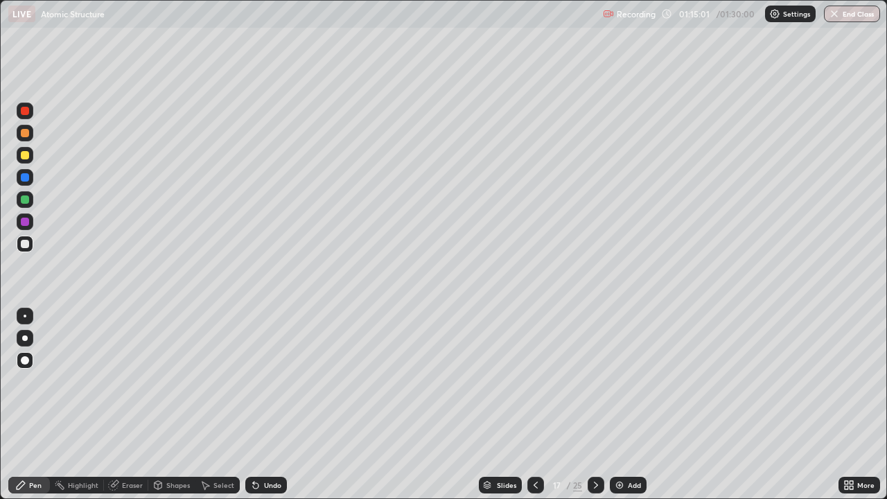
click at [117, 405] on icon at bounding box center [113, 484] width 11 height 11
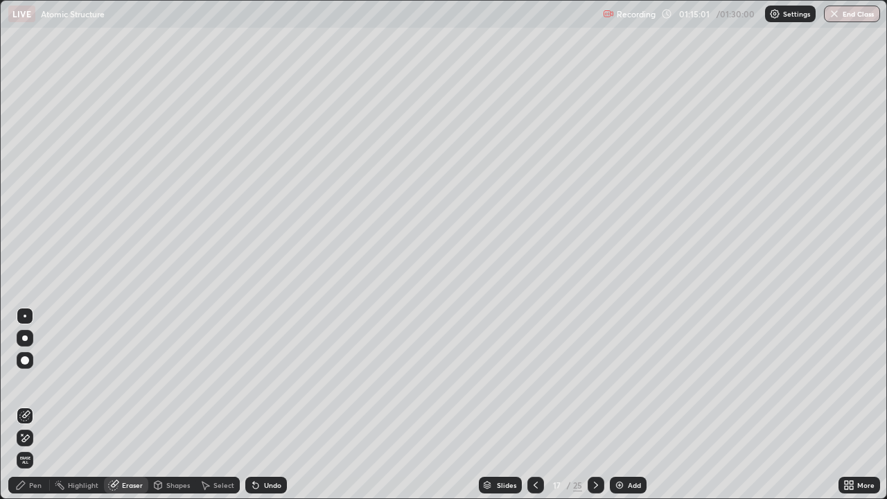
click at [118, 405] on icon at bounding box center [113, 484] width 11 height 11
click at [33, 405] on div "Pen" at bounding box center [35, 485] width 12 height 7
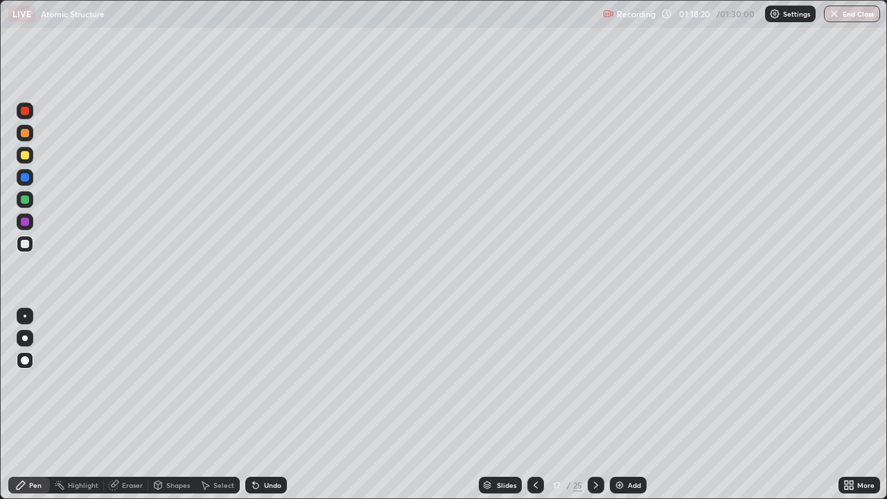
click at [595, 405] on icon at bounding box center [595, 484] width 11 height 11
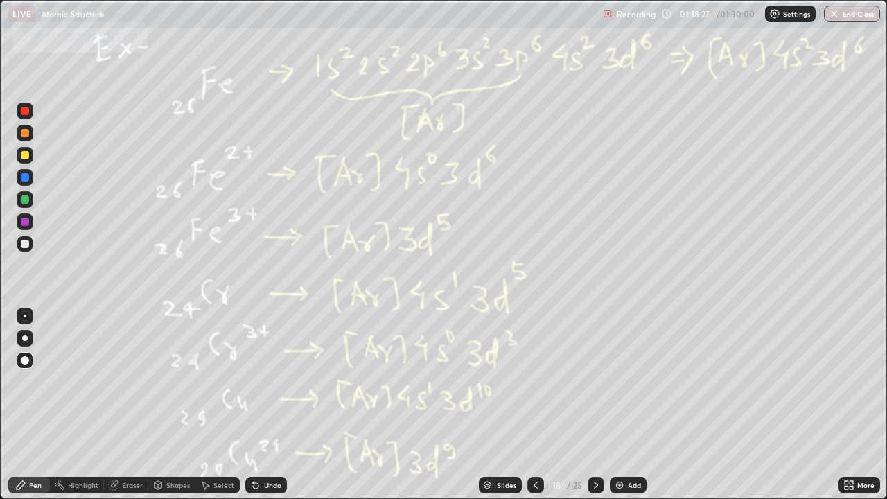
click at [534, 405] on icon at bounding box center [535, 484] width 11 height 11
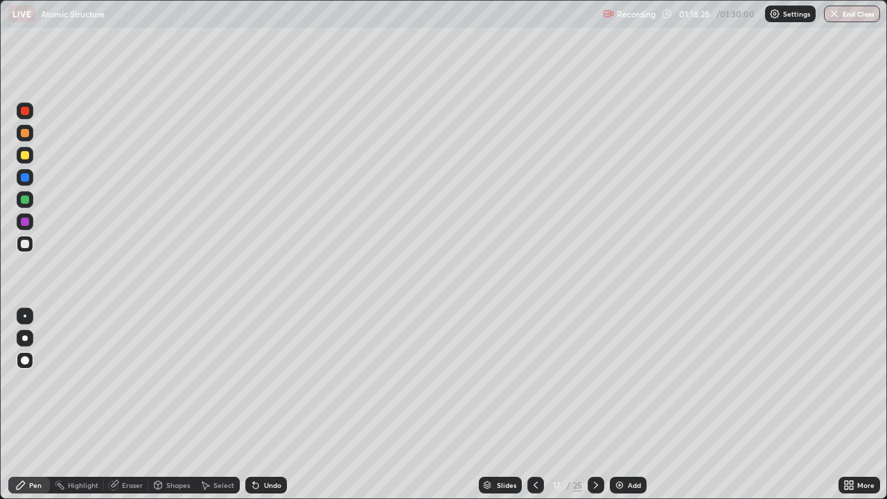
click at [637, 405] on div "Add" at bounding box center [634, 485] width 13 height 7
click at [24, 200] on div at bounding box center [25, 199] width 8 height 8
click at [533, 405] on icon at bounding box center [535, 484] width 11 height 11
click at [594, 405] on icon at bounding box center [596, 485] width 4 height 7
click at [597, 405] on div at bounding box center [596, 485] width 17 height 17
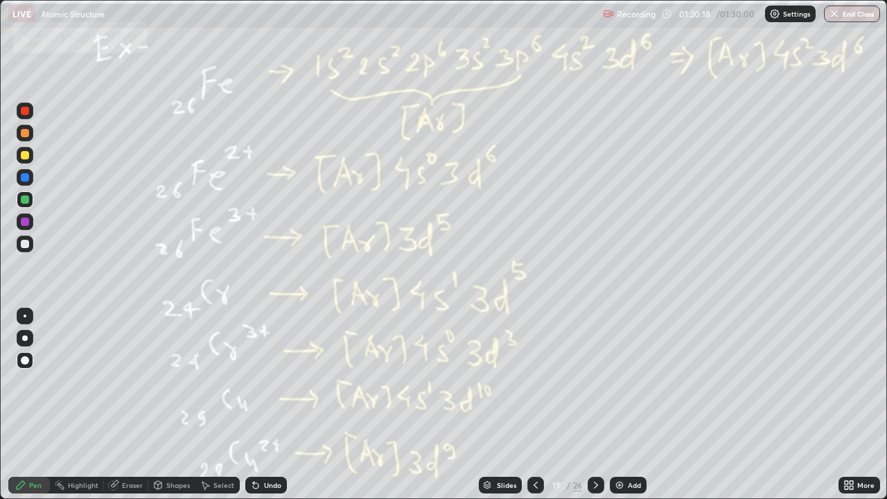
click at [533, 405] on icon at bounding box center [535, 484] width 11 height 11
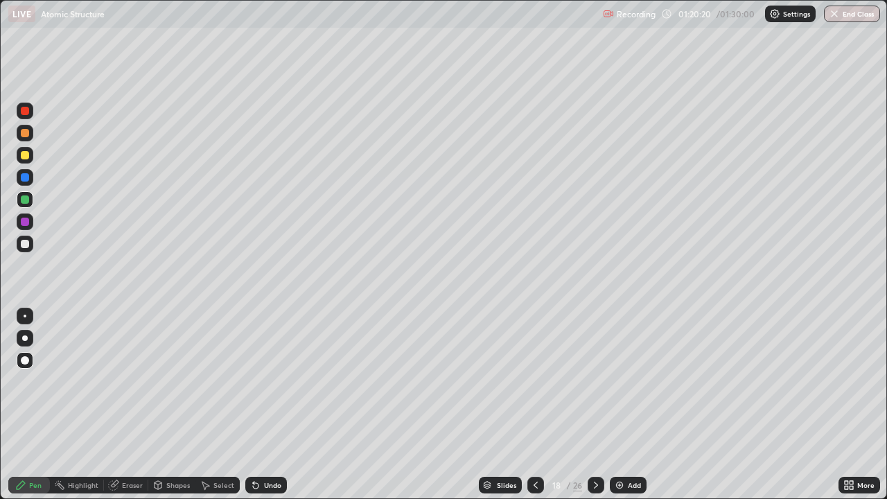
click at [26, 222] on div at bounding box center [25, 222] width 8 height 8
click at [25, 202] on div at bounding box center [25, 199] width 8 height 8
click at [597, 405] on icon at bounding box center [595, 484] width 11 height 11
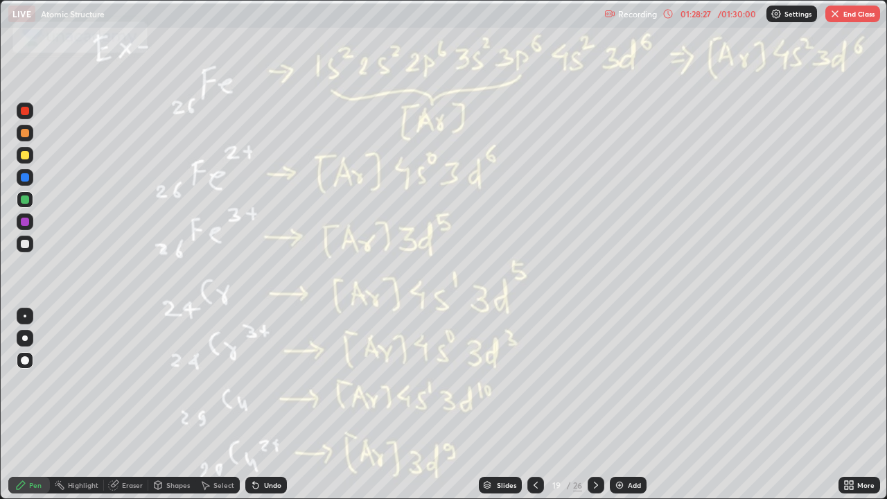
click at [534, 405] on icon at bounding box center [535, 484] width 11 height 11
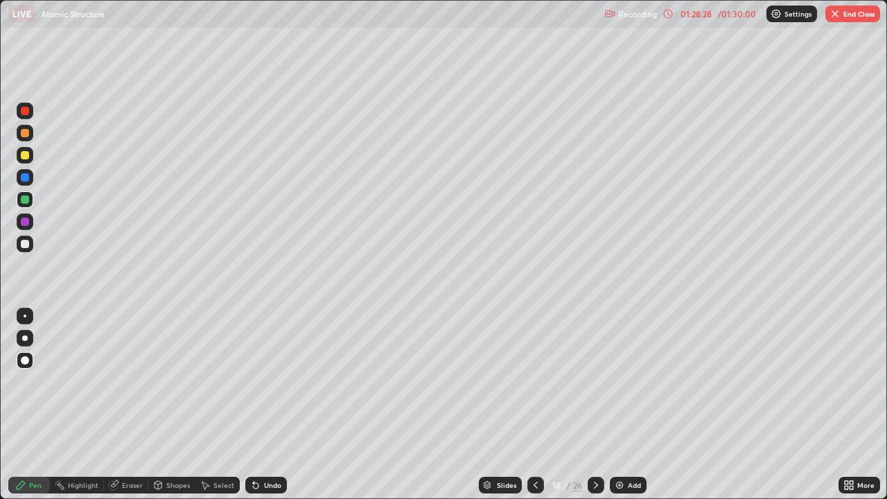
click at [854, 7] on button "End Class" at bounding box center [852, 14] width 55 height 17
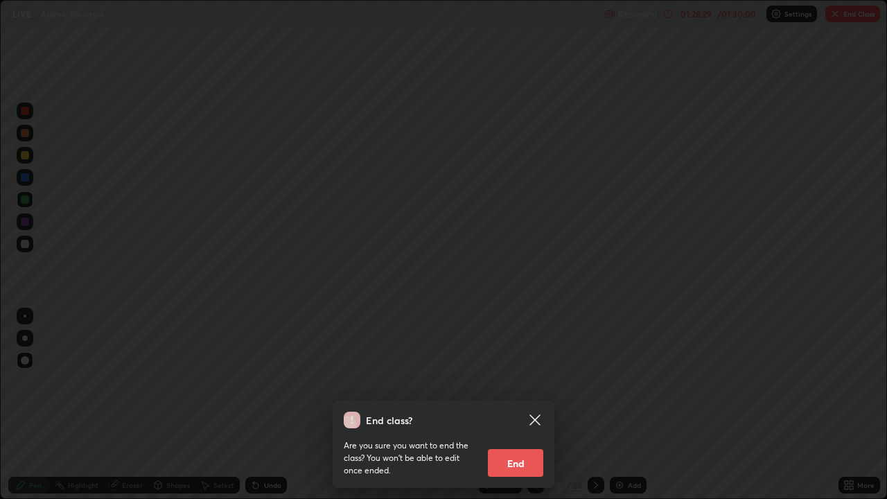
click at [516, 405] on button "End" at bounding box center [515, 463] width 55 height 28
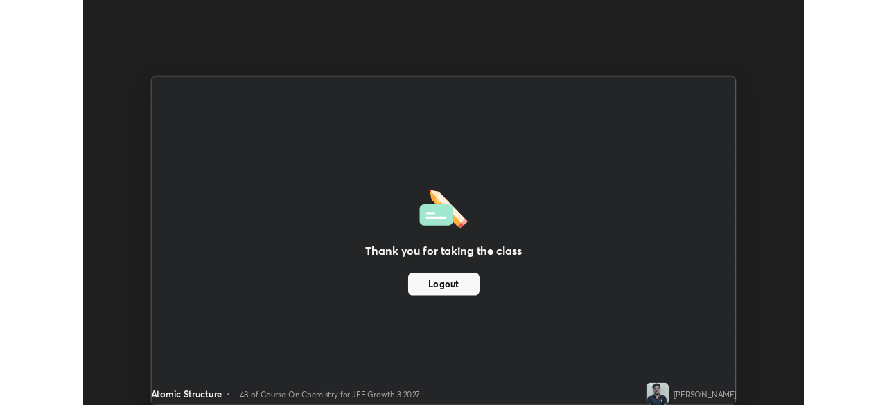
scroll to position [68885, 68404]
